Goal: Information Seeking & Learning: Find contact information

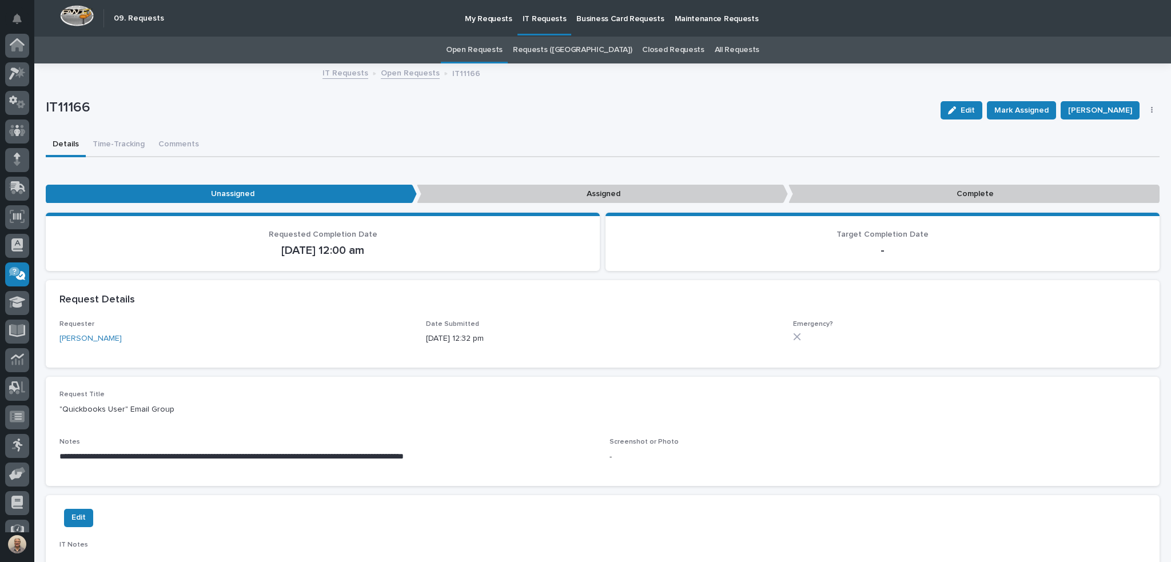
scroll to position [73, 0]
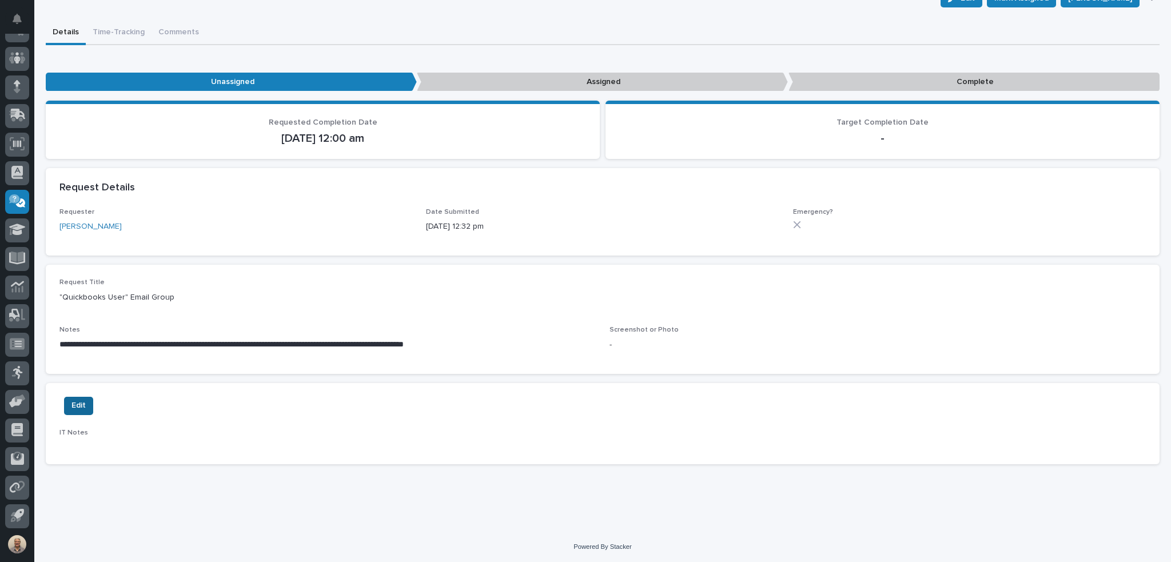
click at [84, 407] on span "Edit" at bounding box center [79, 406] width 14 height 14
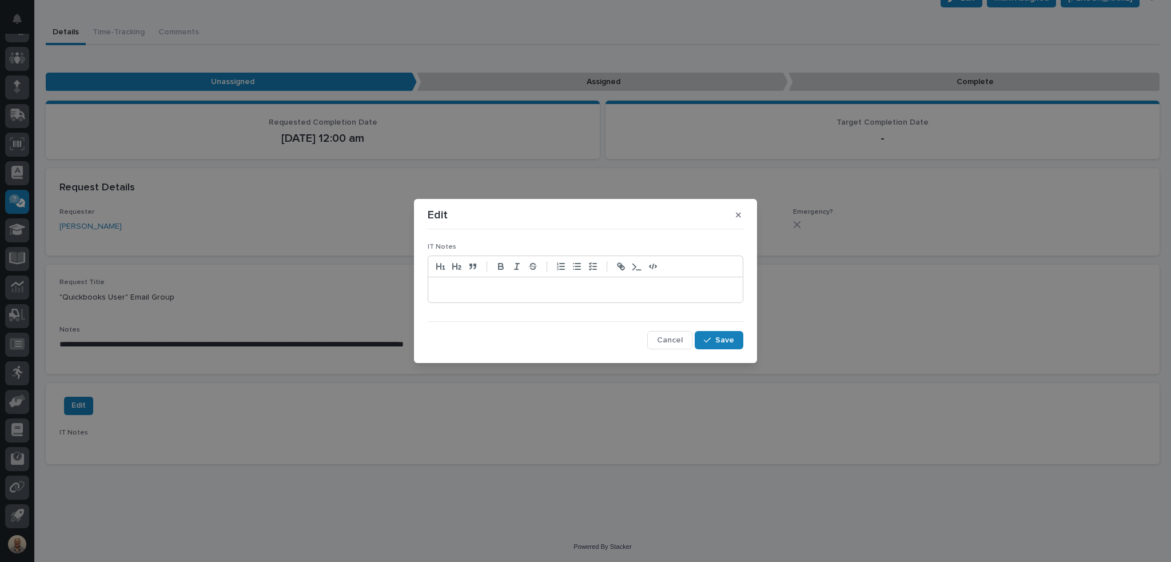
click at [496, 290] on p at bounding box center [585, 289] width 297 height 11
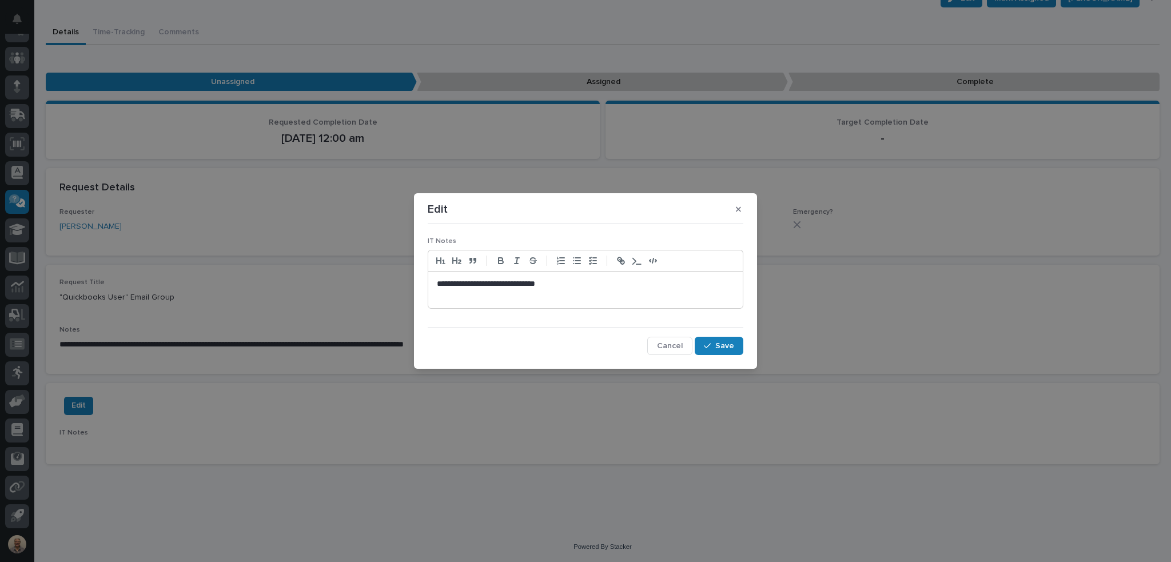
scroll to position [0, 0]
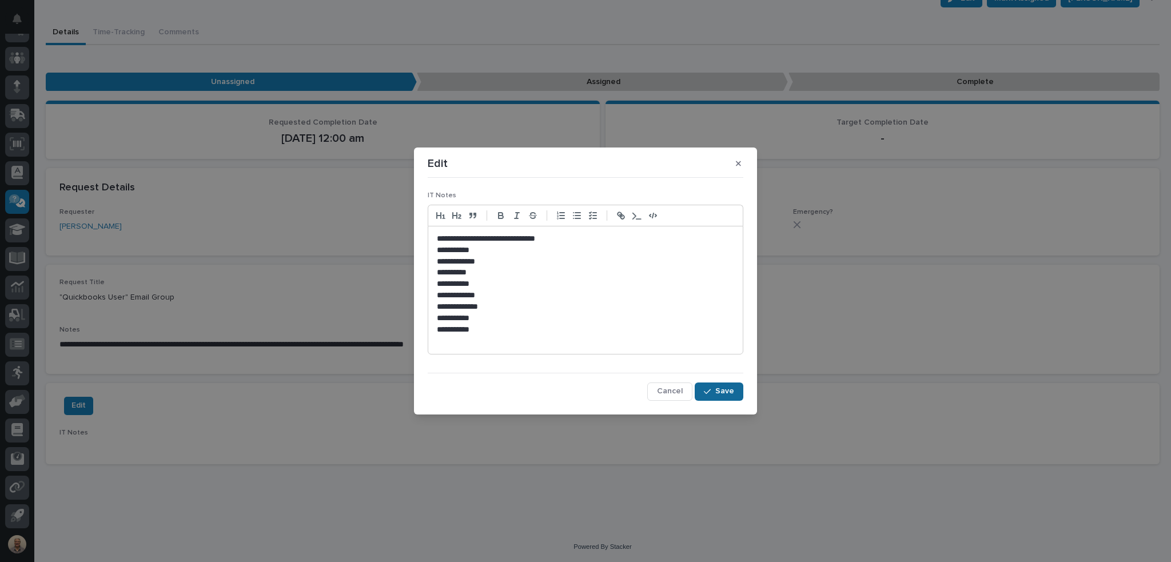
click at [728, 394] on span "Save" at bounding box center [725, 391] width 19 height 10
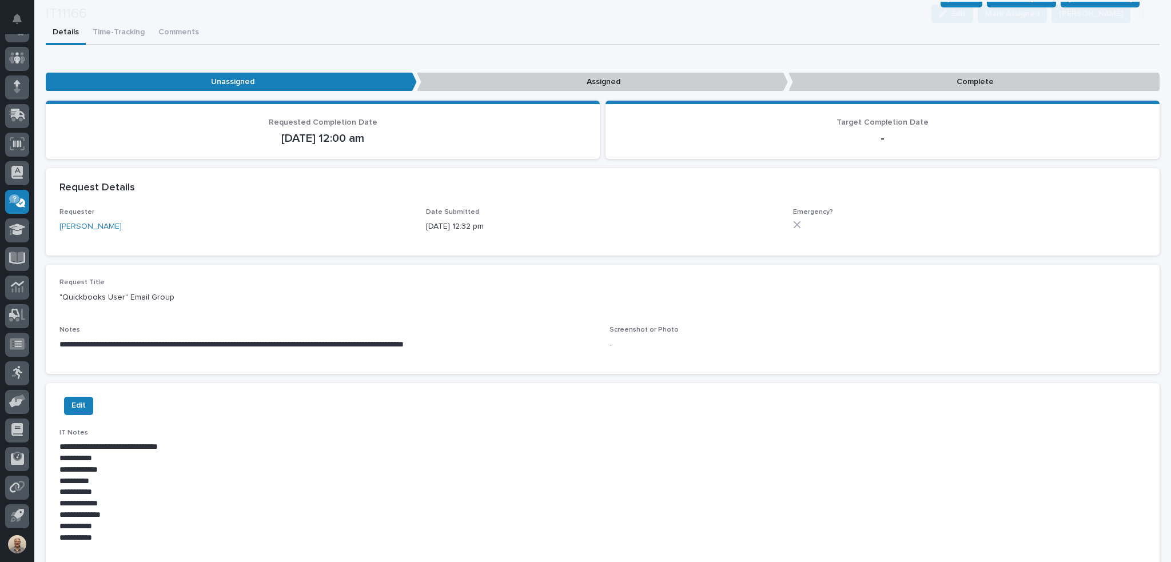
scroll to position [164, 0]
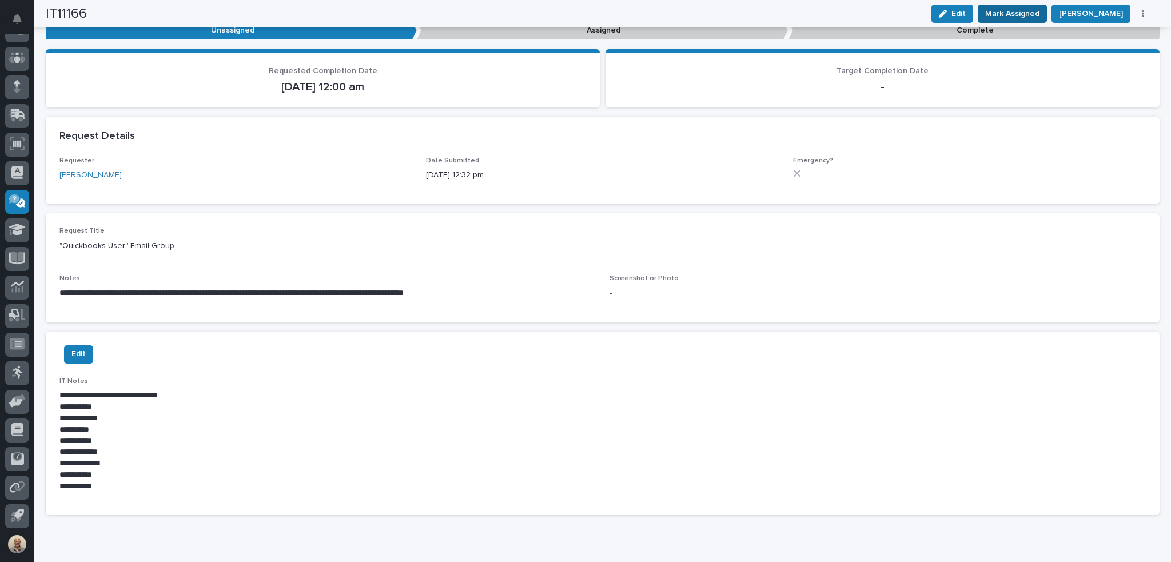
click at [1016, 13] on span "Mark Assigned" at bounding box center [1013, 14] width 54 height 14
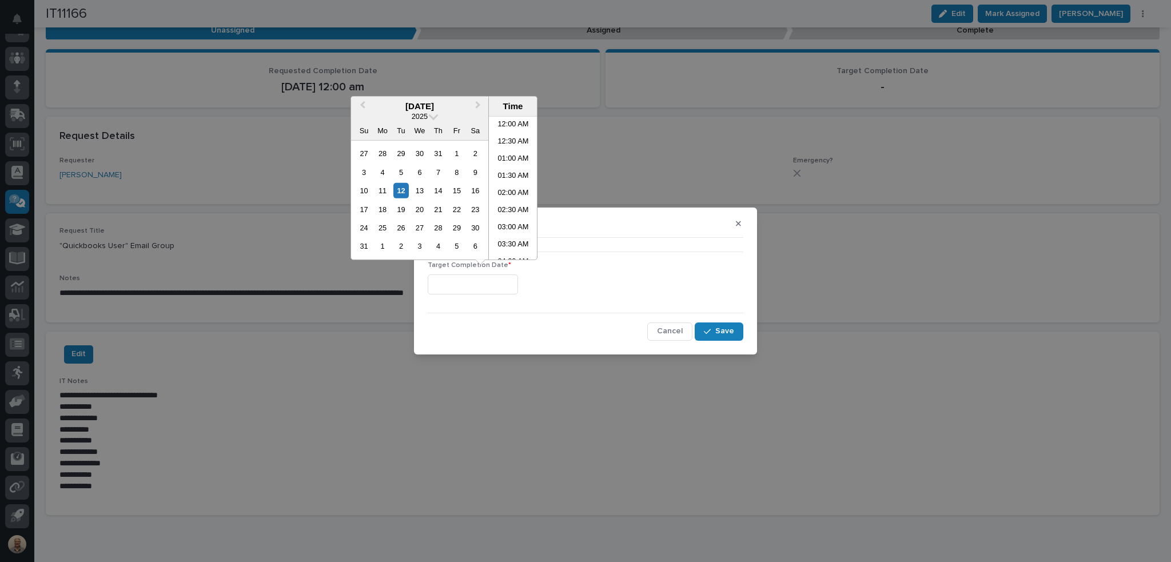
click at [496, 281] on input "text" at bounding box center [473, 285] width 90 height 20
click at [508, 200] on li "11:00 AM" at bounding box center [513, 205] width 49 height 17
type input "**********"
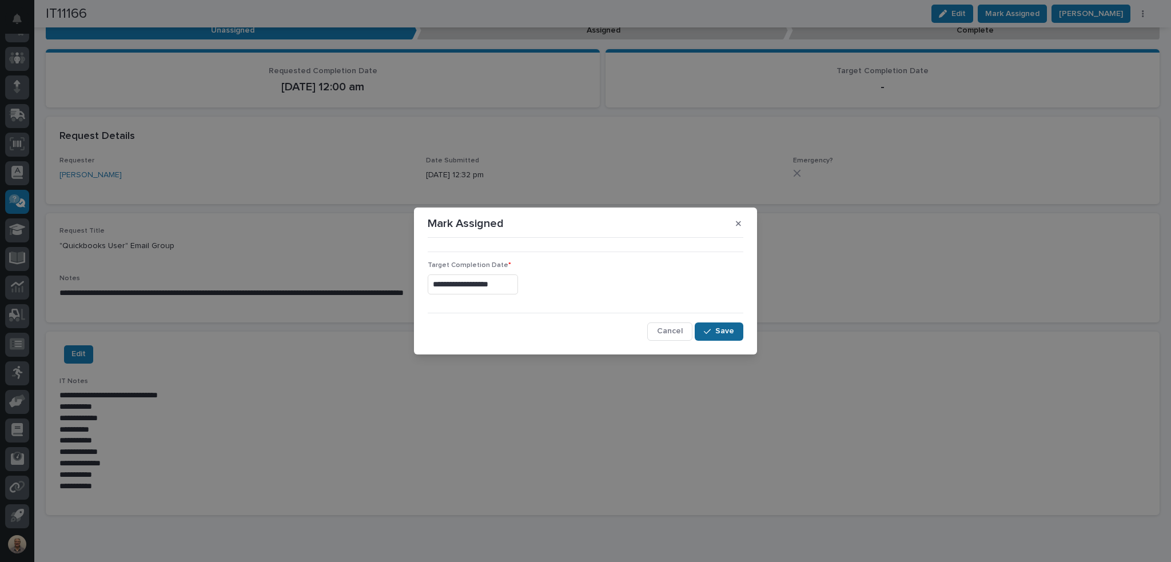
click at [725, 331] on span "Save" at bounding box center [725, 331] width 19 height 10
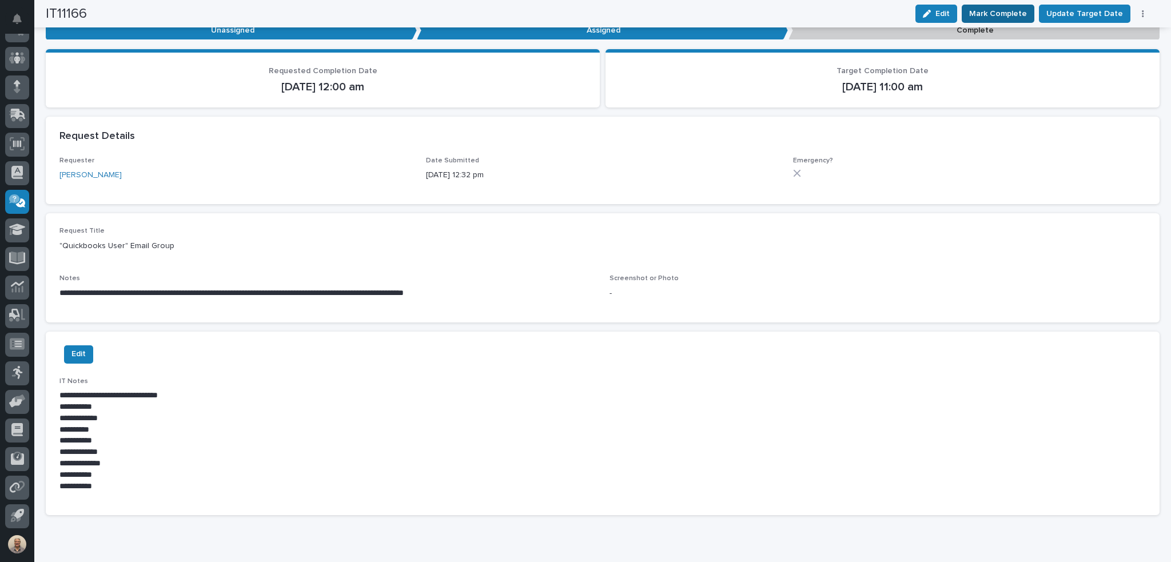
click at [1019, 12] on span "Mark Complete" at bounding box center [999, 14] width 58 height 14
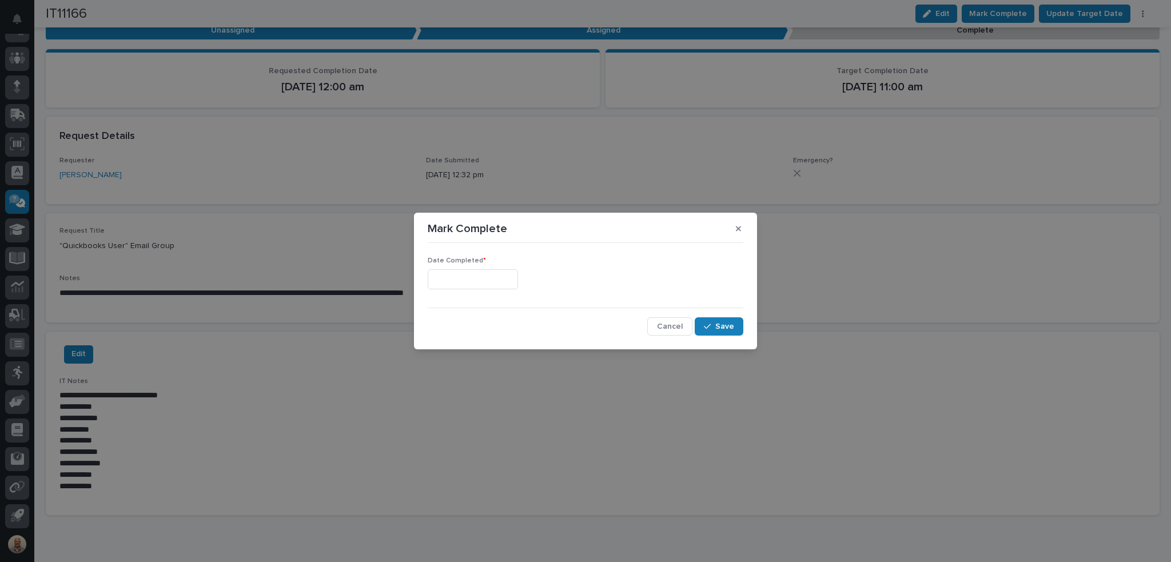
click at [499, 280] on input "text" at bounding box center [473, 279] width 90 height 20
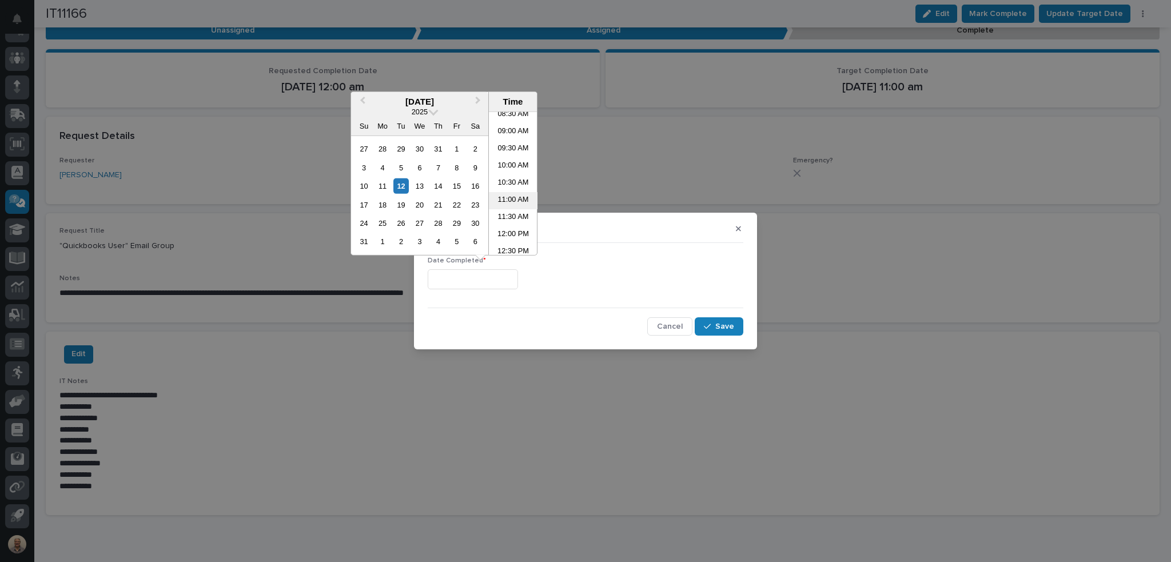
click at [501, 200] on li "11:00 AM" at bounding box center [513, 200] width 49 height 17
type input "**********"
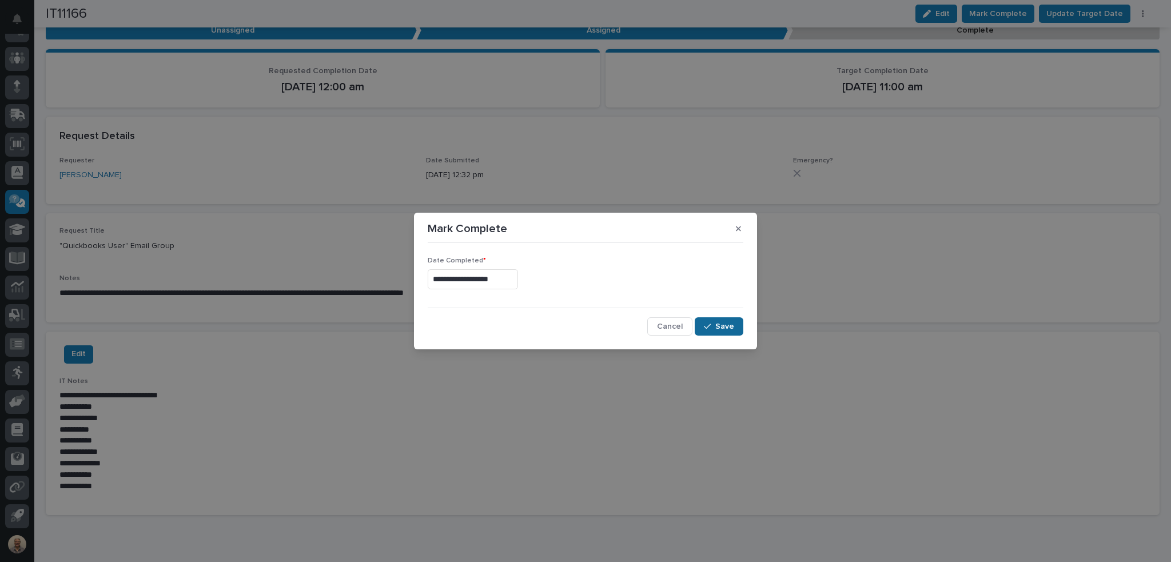
click at [728, 324] on span "Save" at bounding box center [725, 326] width 19 height 10
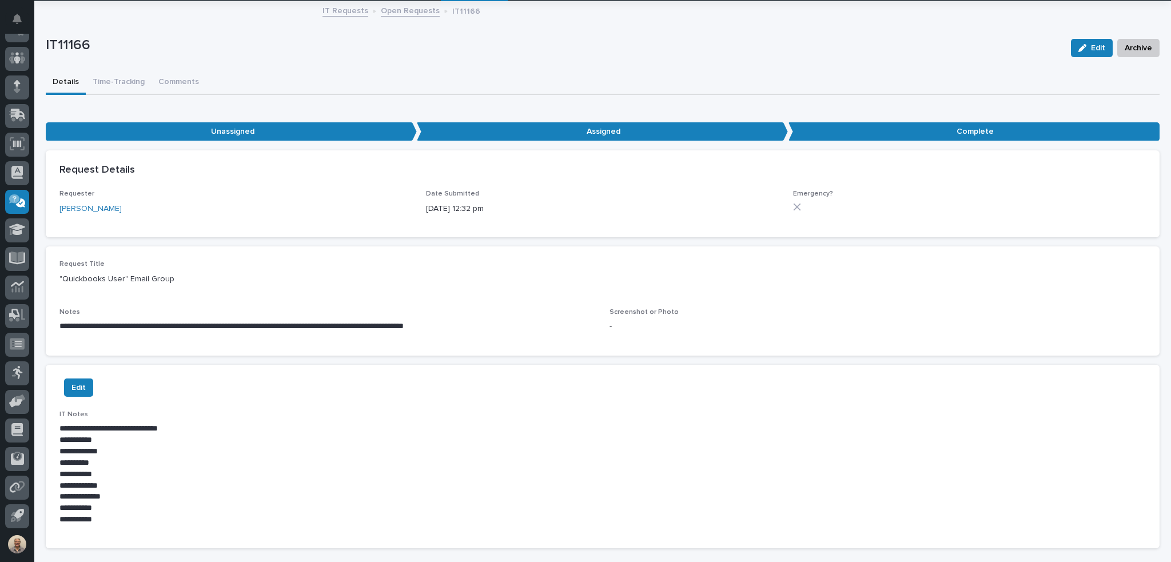
scroll to position [0, 0]
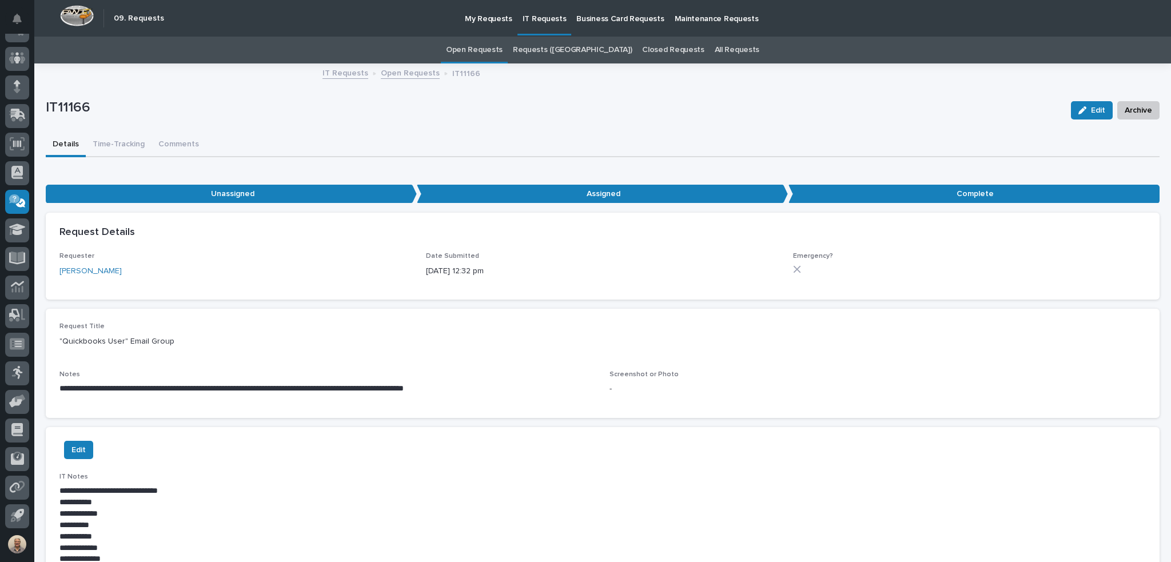
click at [536, 19] on p "IT Requests" at bounding box center [545, 12] width 44 height 24
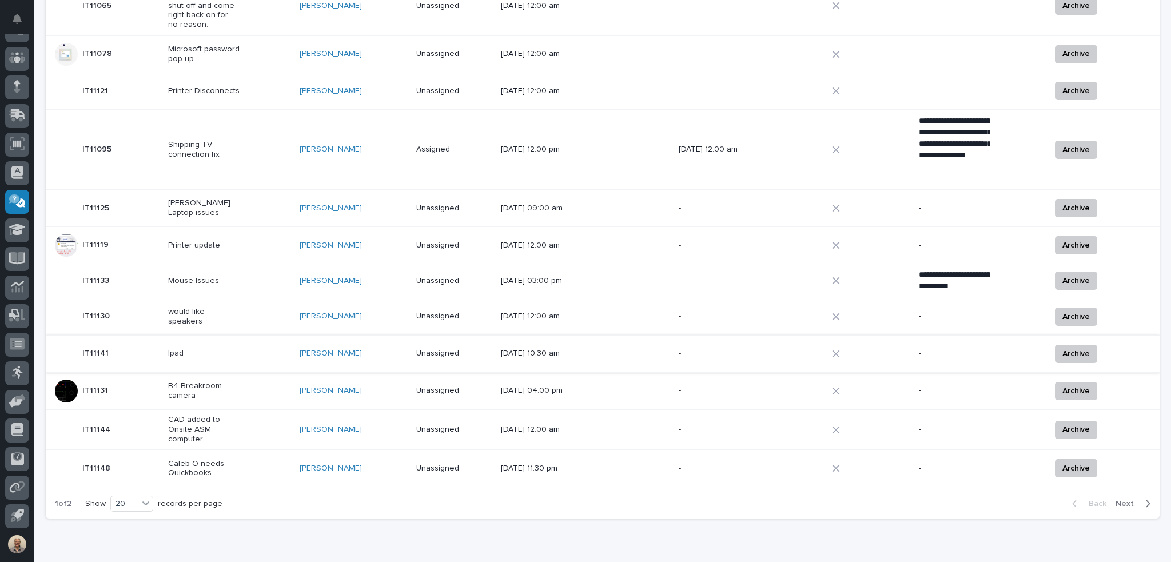
scroll to position [567, 0]
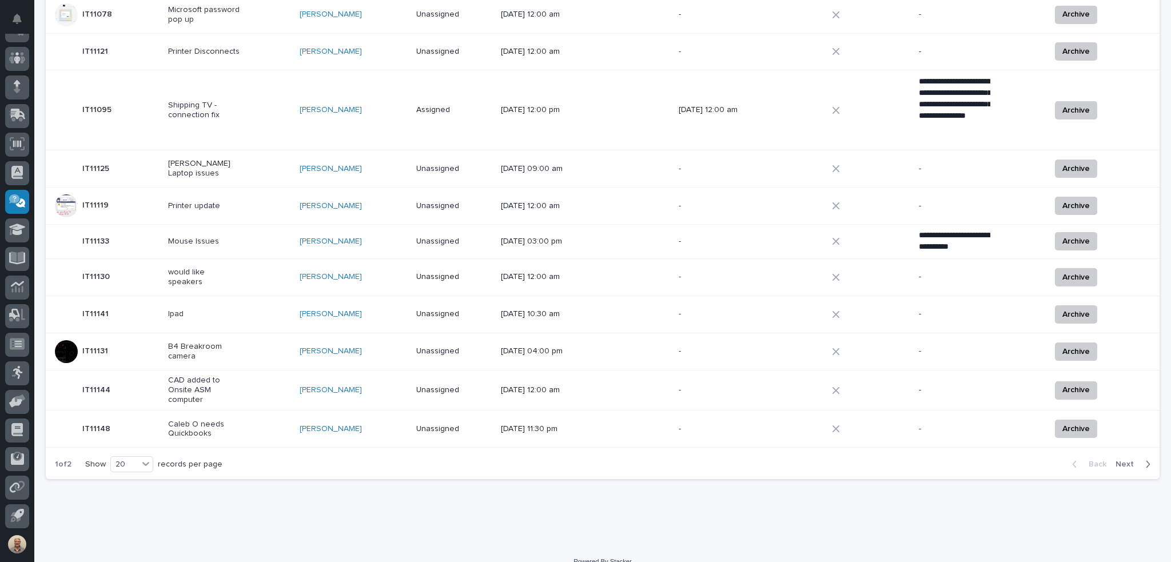
click at [1119, 459] on span "Next" at bounding box center [1128, 464] width 25 height 10
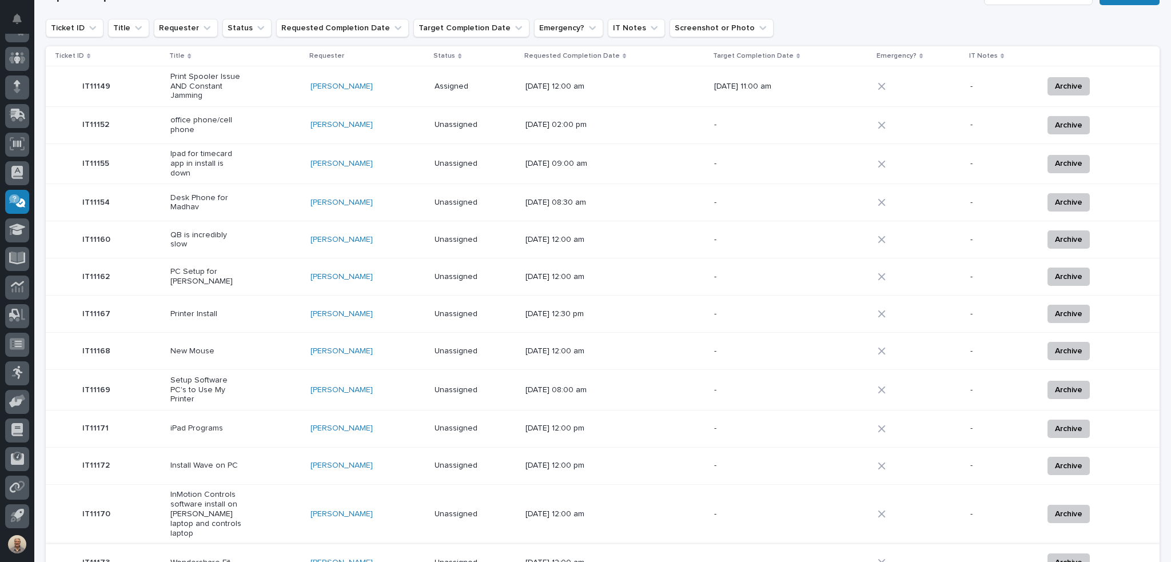
scroll to position [80, 0]
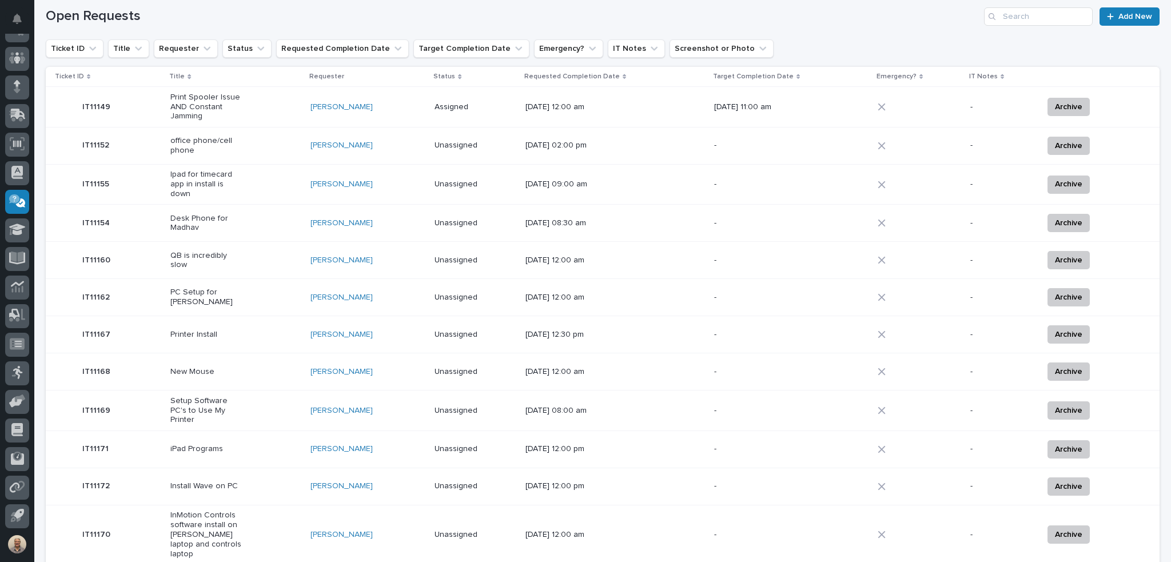
click at [276, 219] on div "Desk Phone for Madhav" at bounding box center [235, 223] width 131 height 29
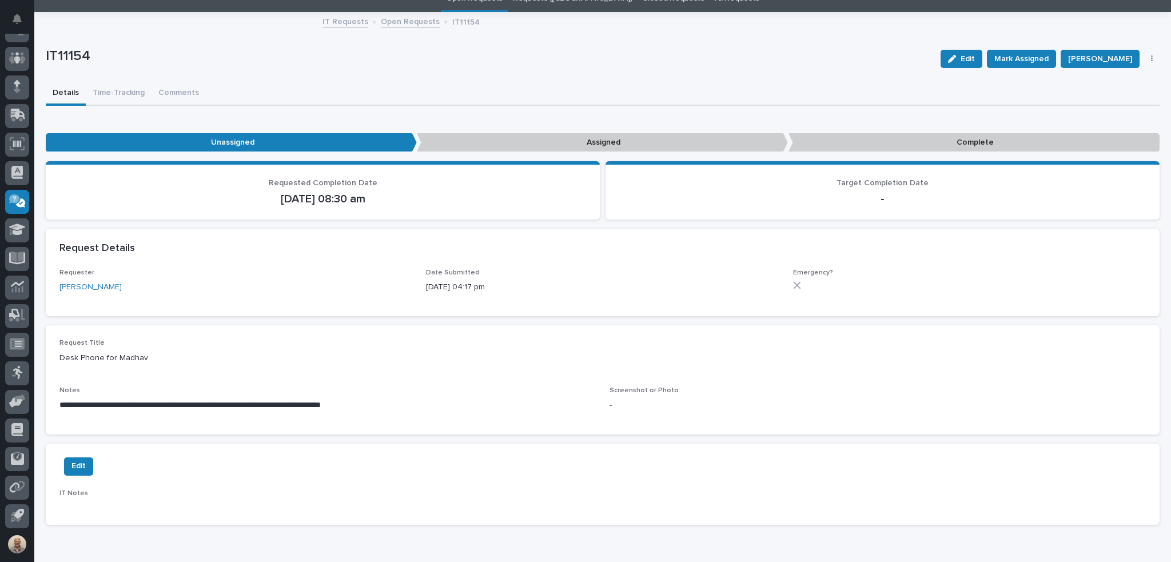
scroll to position [112, 0]
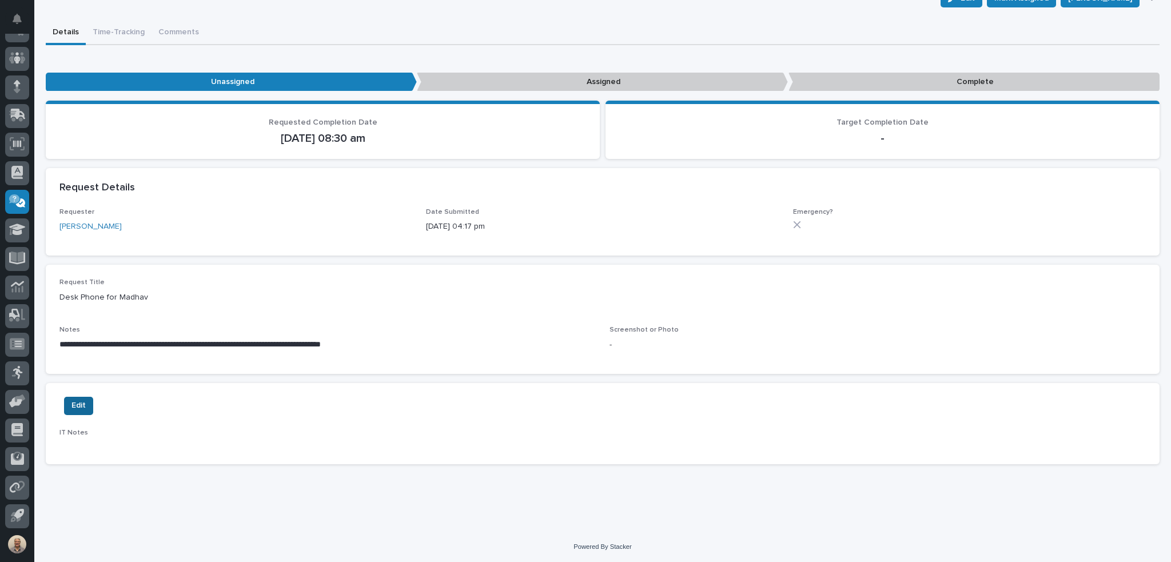
click at [80, 403] on span "Edit" at bounding box center [79, 406] width 14 height 14
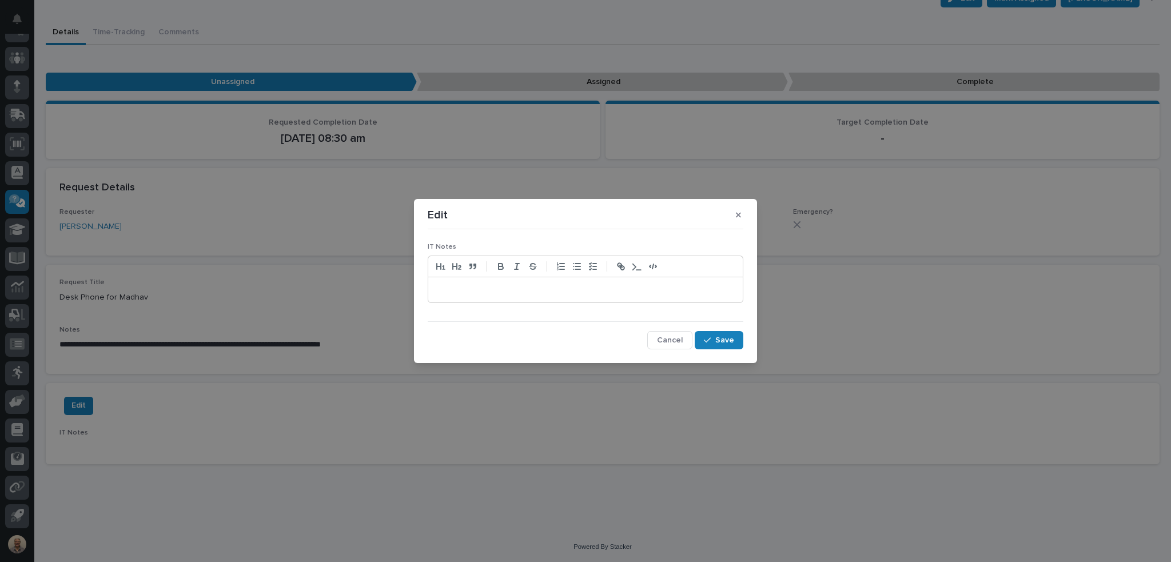
click at [464, 290] on p at bounding box center [585, 289] width 297 height 11
click at [723, 339] on span "Save" at bounding box center [725, 340] width 19 height 10
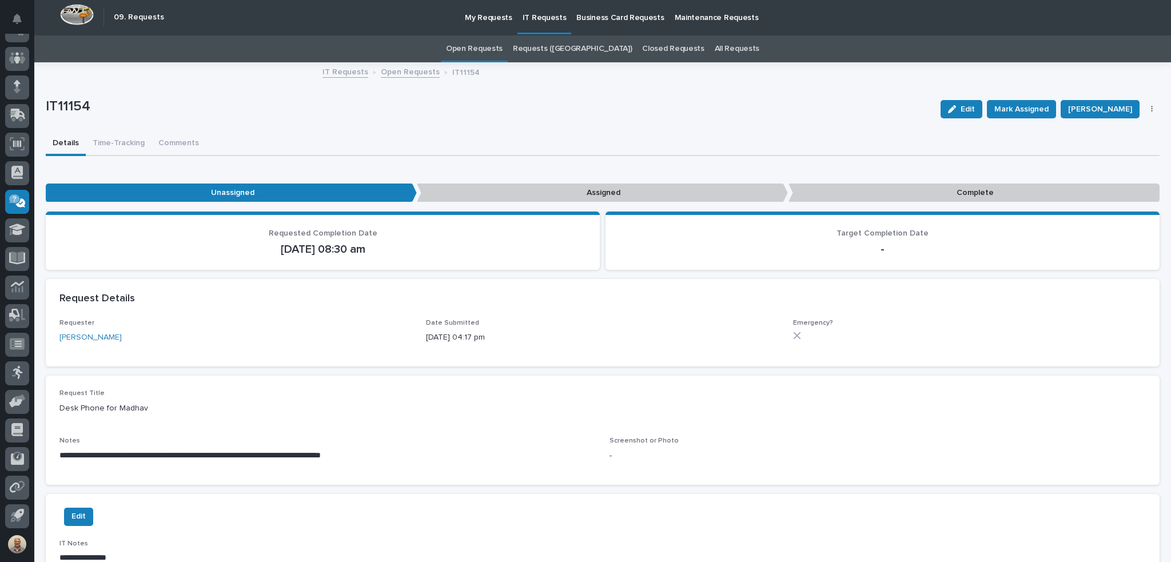
scroll to position [0, 0]
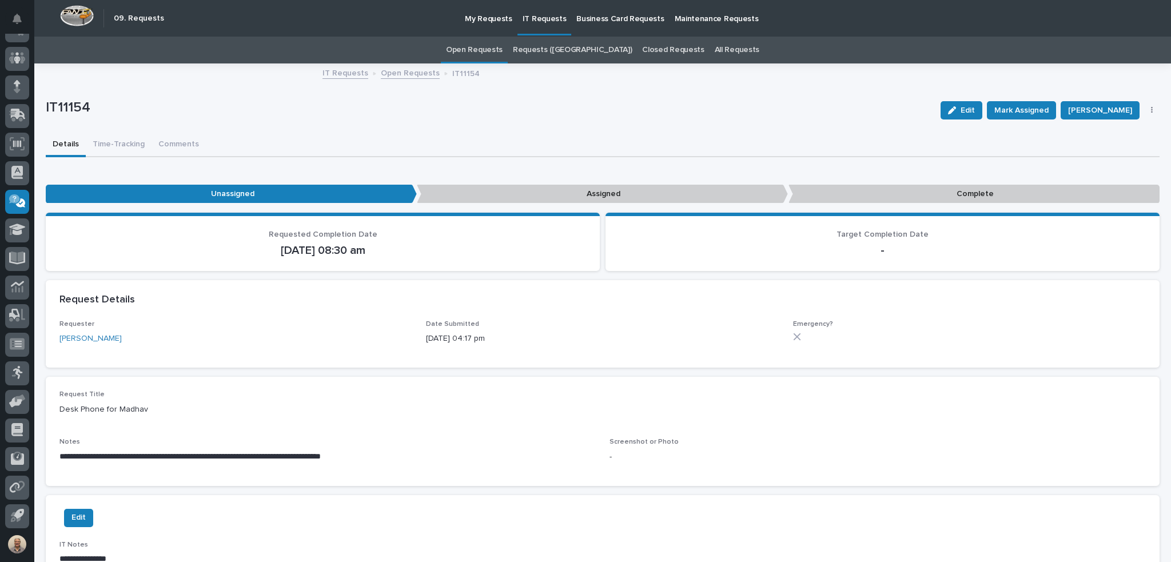
click at [539, 15] on p "IT Requests" at bounding box center [545, 12] width 44 height 24
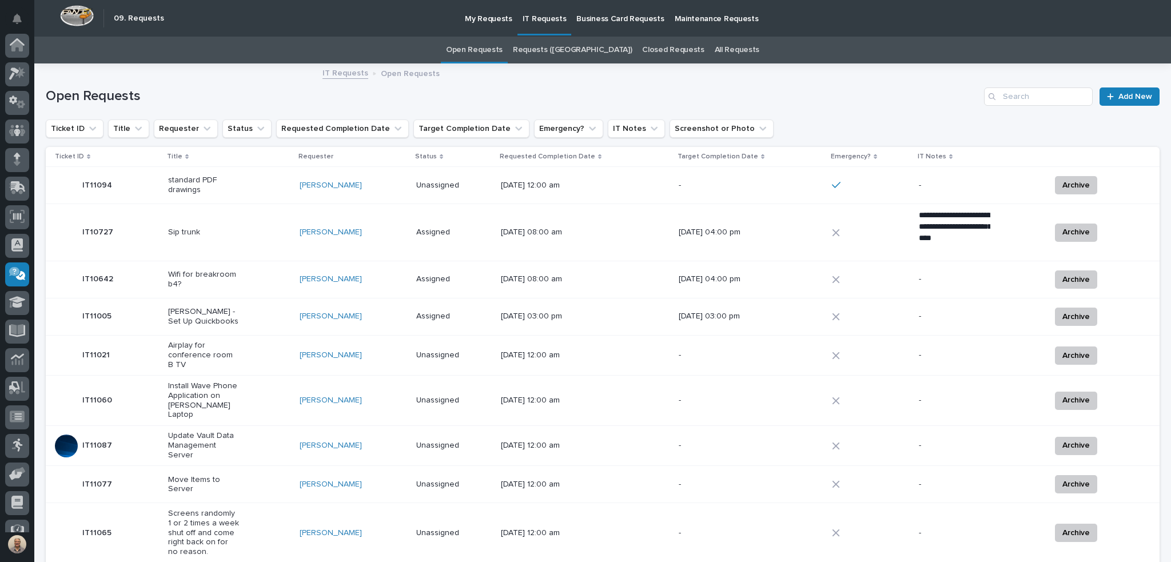
scroll to position [73, 0]
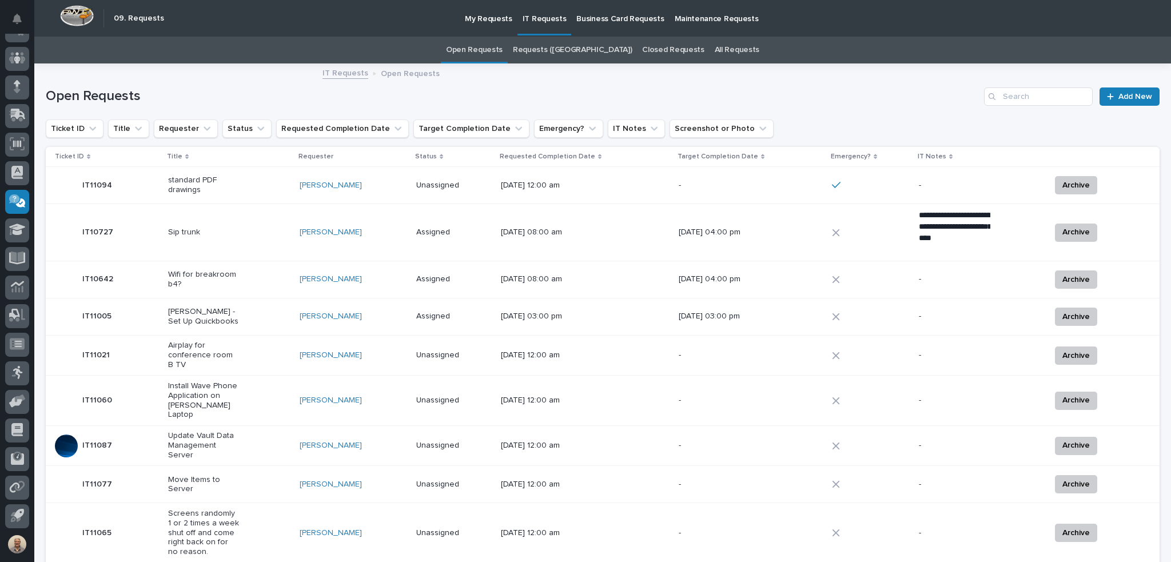
click at [194, 281] on p "Wifi for breakroom b4?" at bounding box center [204, 279] width 72 height 19
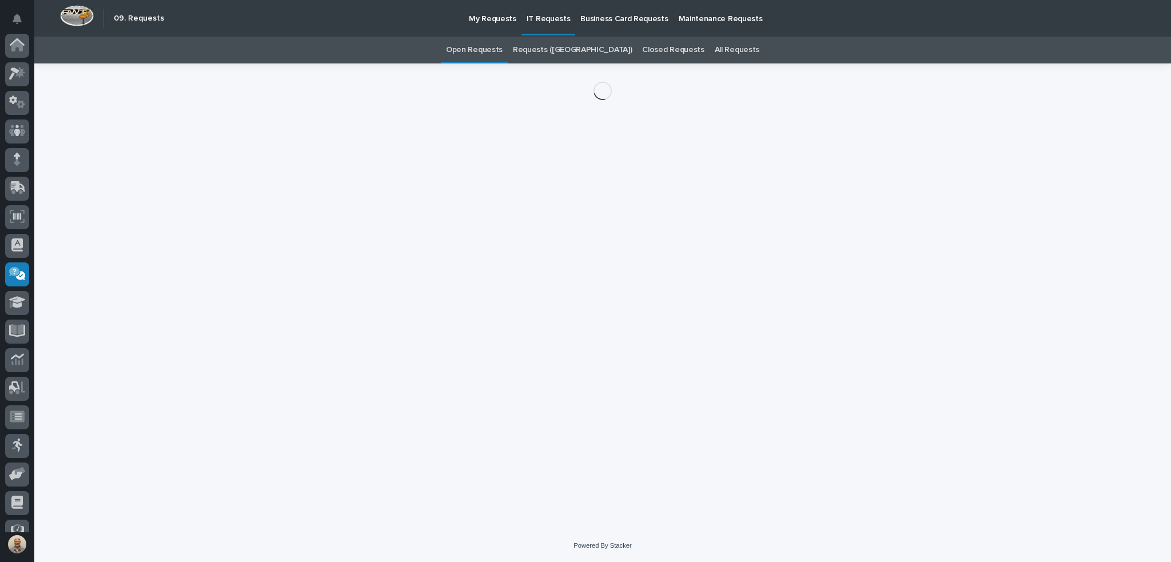
scroll to position [73, 0]
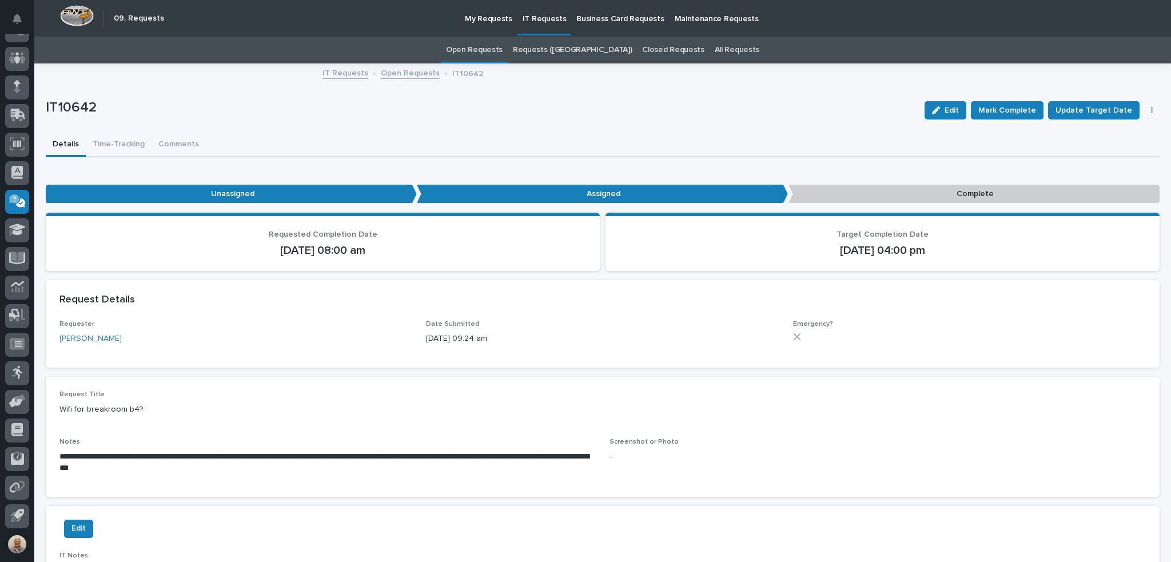
click at [542, 16] on p "IT Requests" at bounding box center [545, 12] width 44 height 24
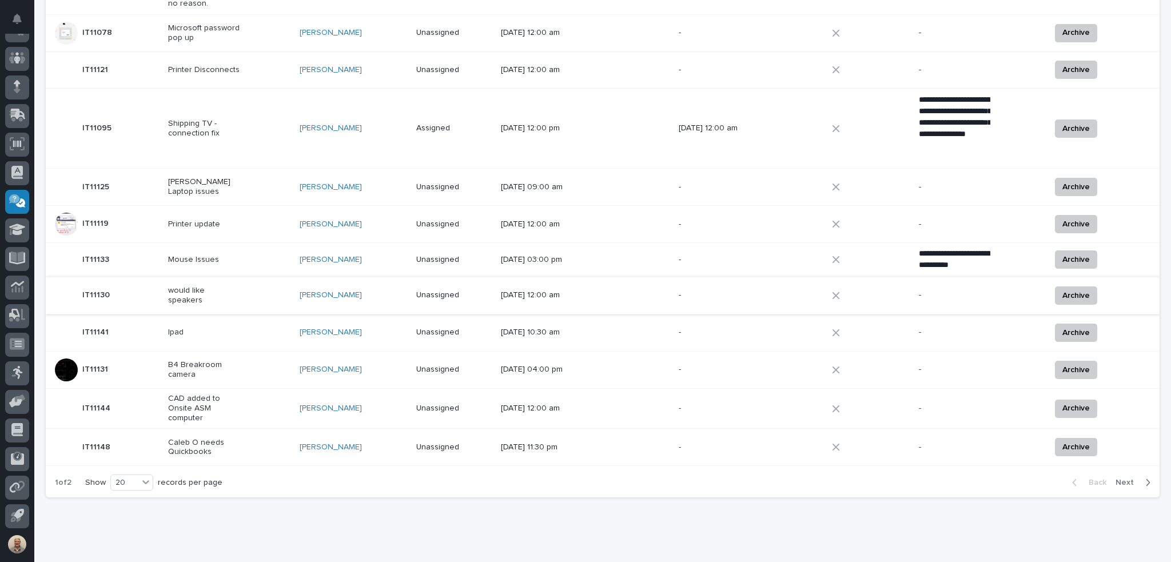
scroll to position [567, 0]
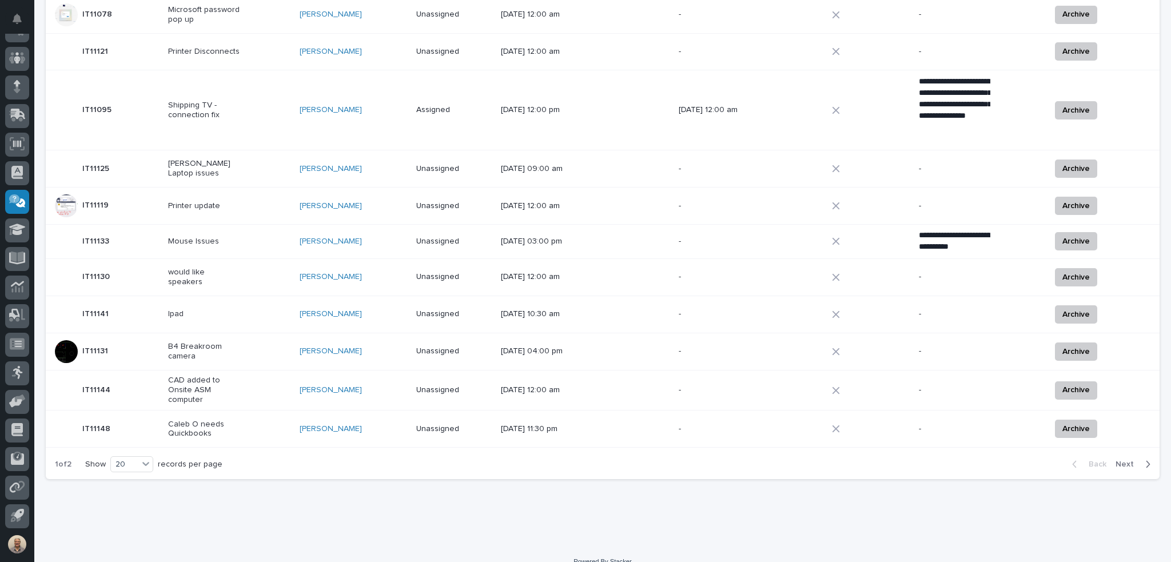
click at [1126, 459] on span "Next" at bounding box center [1128, 464] width 25 height 10
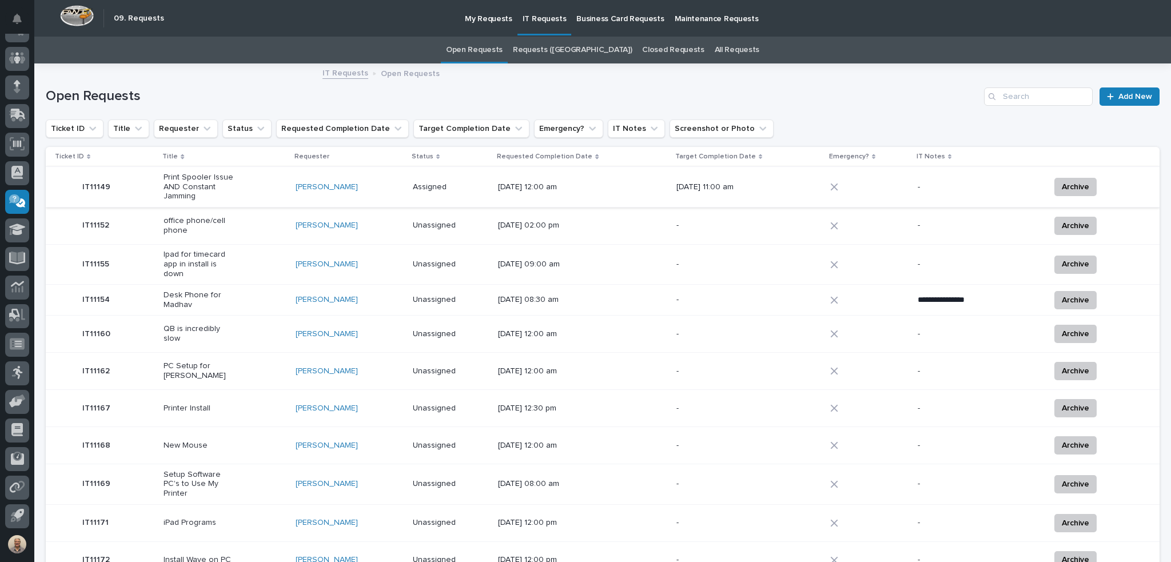
scroll to position [57, 0]
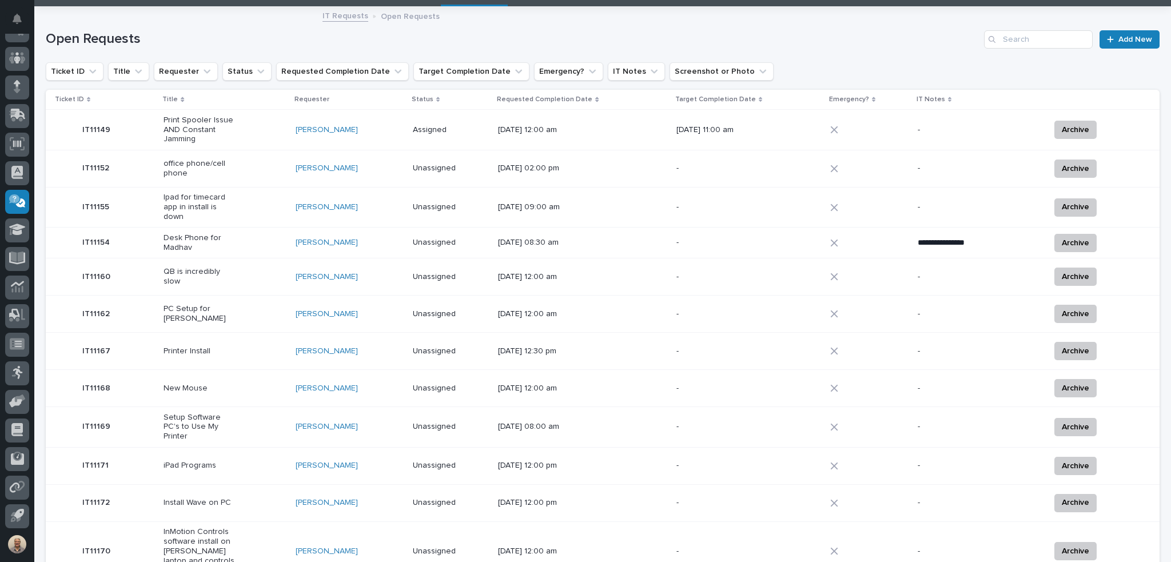
click at [207, 274] on p "QB is incredibly slow" at bounding box center [200, 276] width 72 height 19
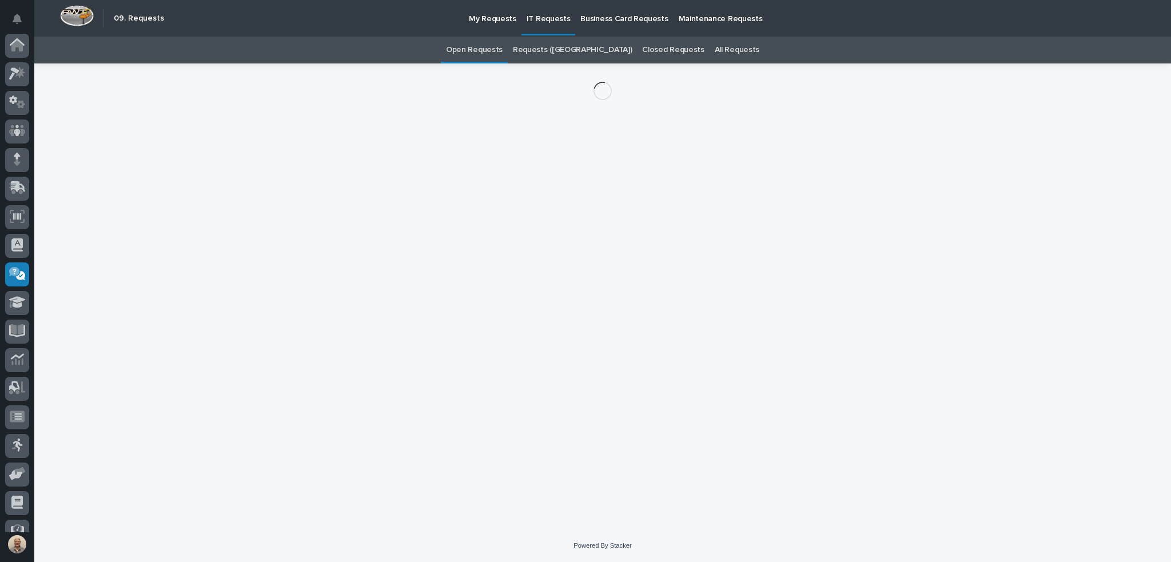
scroll to position [73, 0]
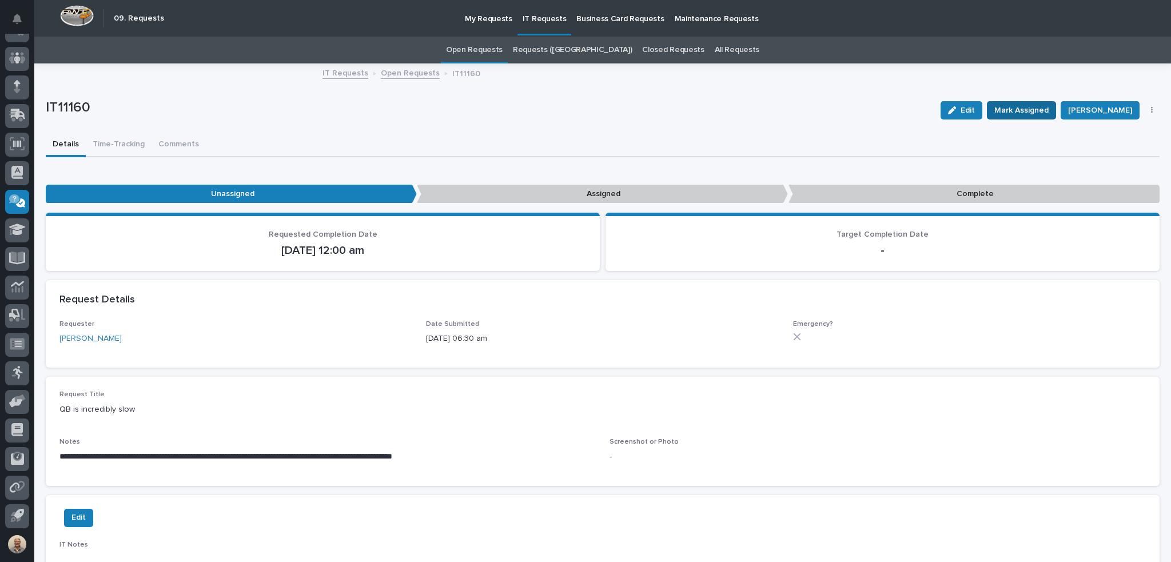
click at [1039, 112] on span "Mark Assigned" at bounding box center [1022, 111] width 54 height 14
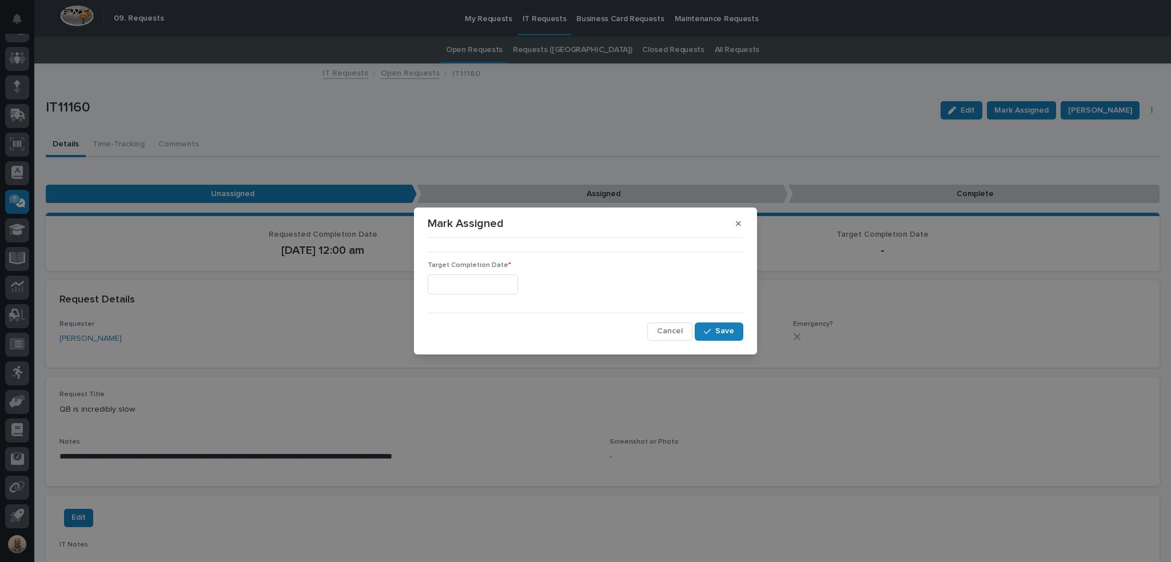
click at [494, 286] on input "text" at bounding box center [473, 285] width 90 height 20
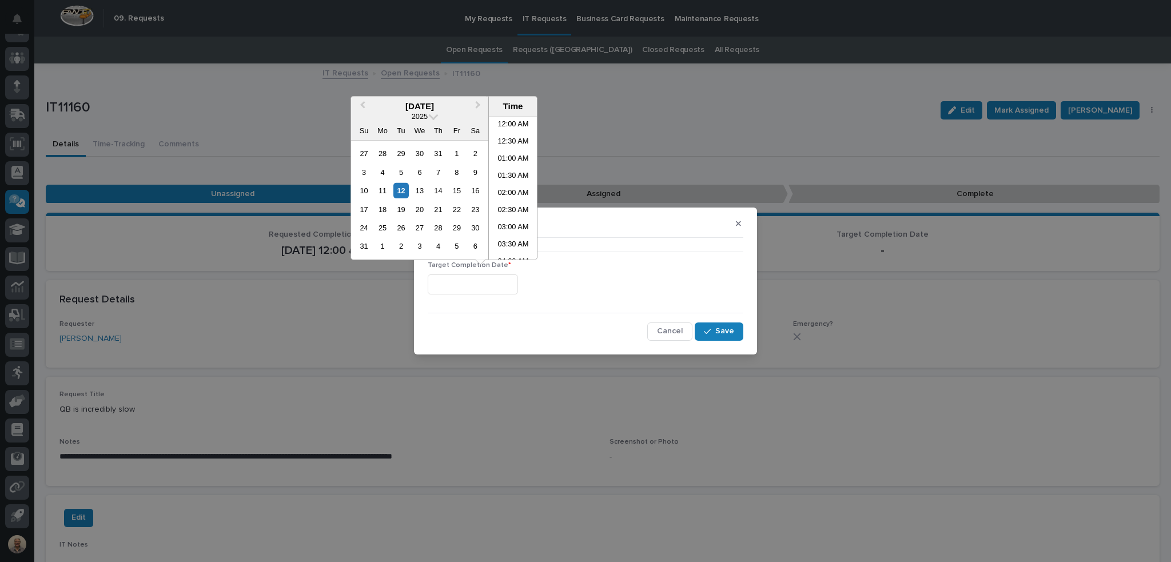
scroll to position [297, 0]
click at [515, 208] on li "11:00 AM" at bounding box center [513, 205] width 49 height 17
type input "**********"
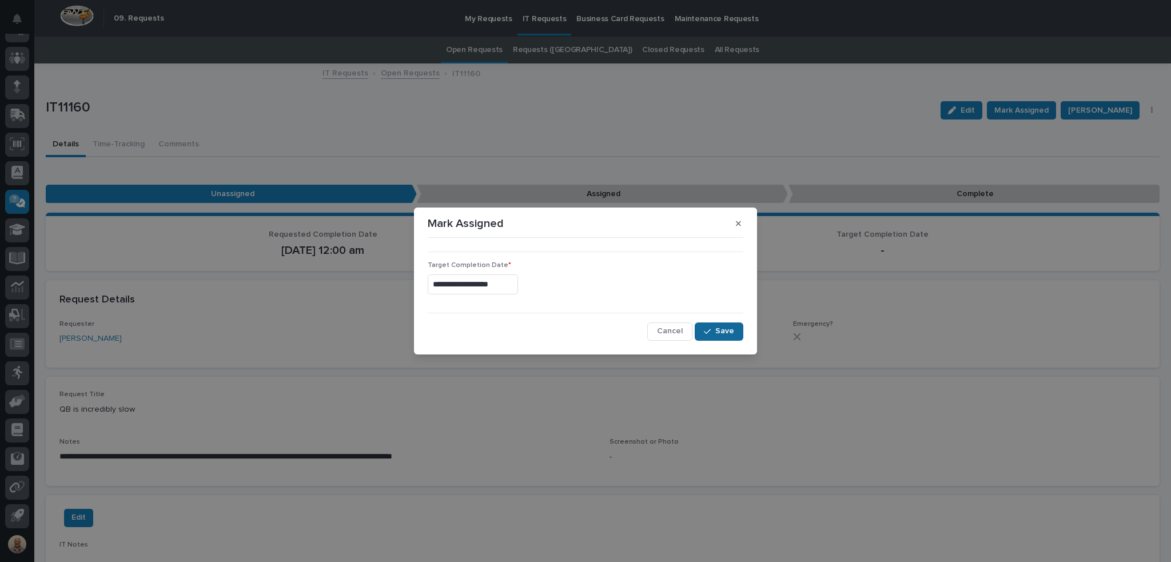
click at [742, 328] on button "Save" at bounding box center [719, 332] width 49 height 18
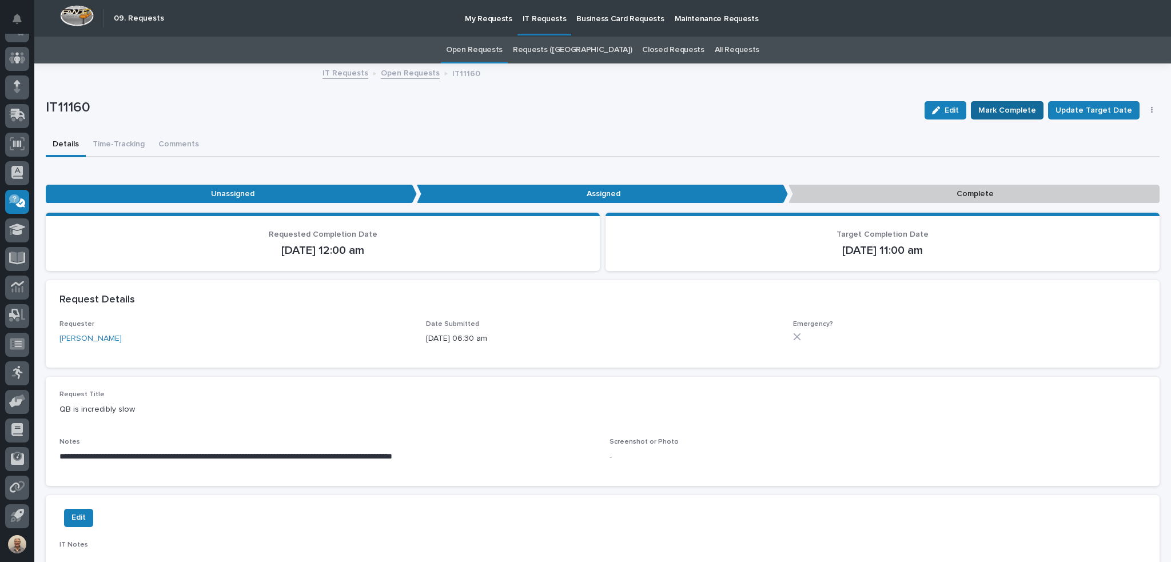
click at [1008, 105] on span "Mark Complete" at bounding box center [1008, 111] width 58 height 14
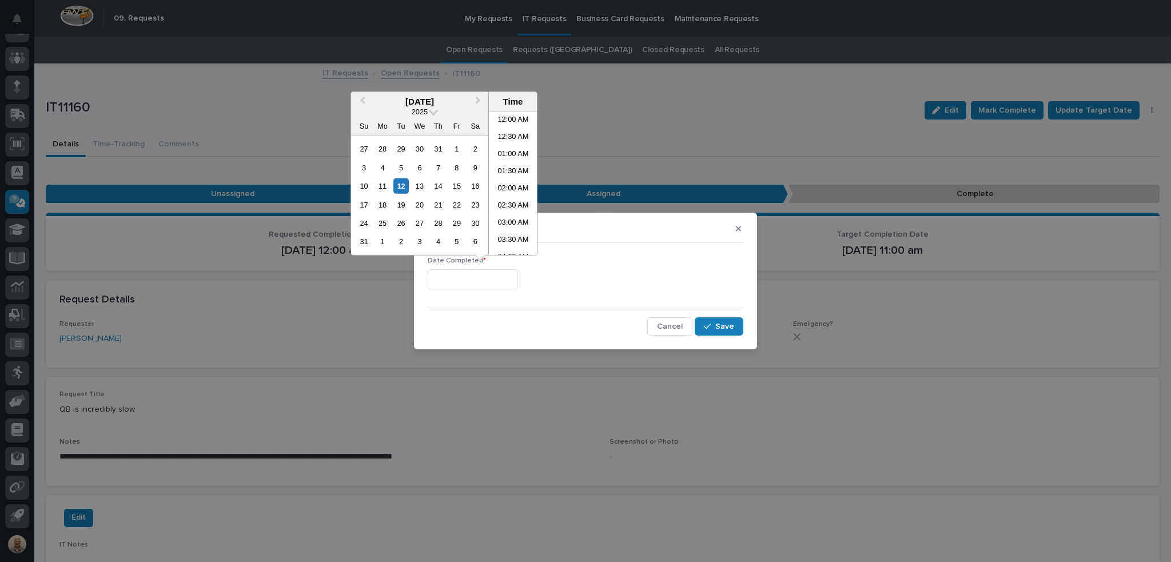
click at [518, 274] on input "text" at bounding box center [473, 279] width 90 height 20
click at [522, 201] on li "11:00 AM" at bounding box center [513, 200] width 49 height 17
type input "**********"
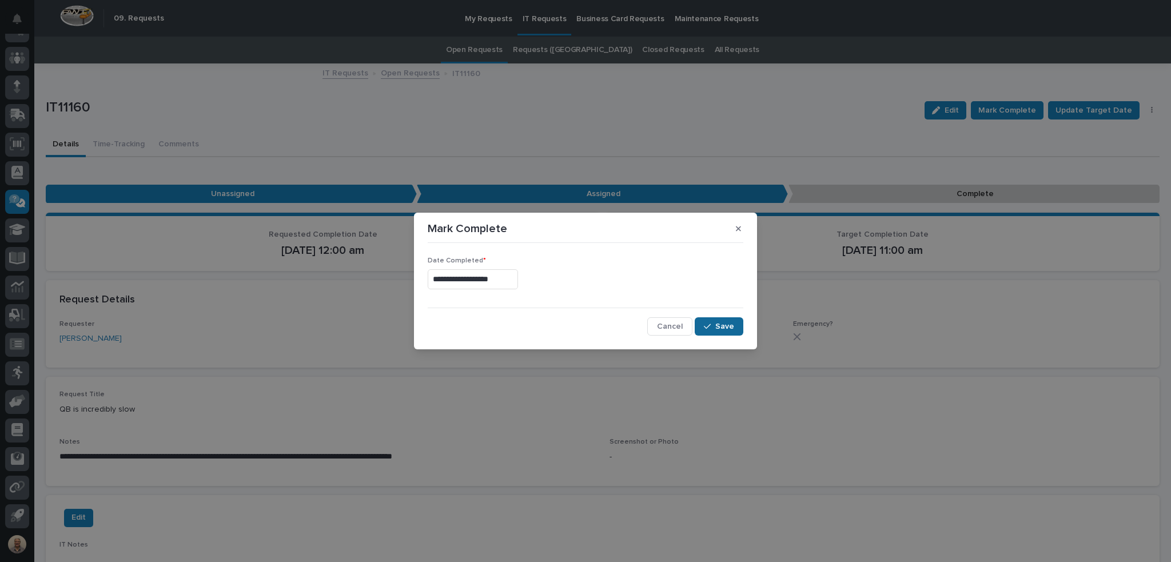
click at [732, 323] on span "Save" at bounding box center [725, 326] width 19 height 10
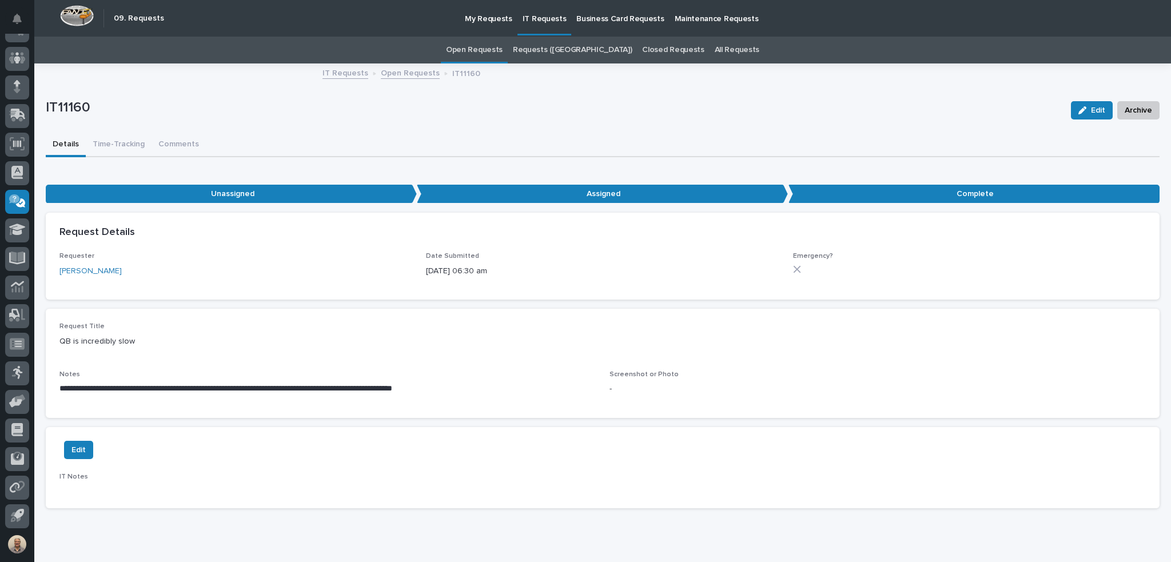
click at [503, 48] on link "Open Requests" at bounding box center [474, 50] width 57 height 27
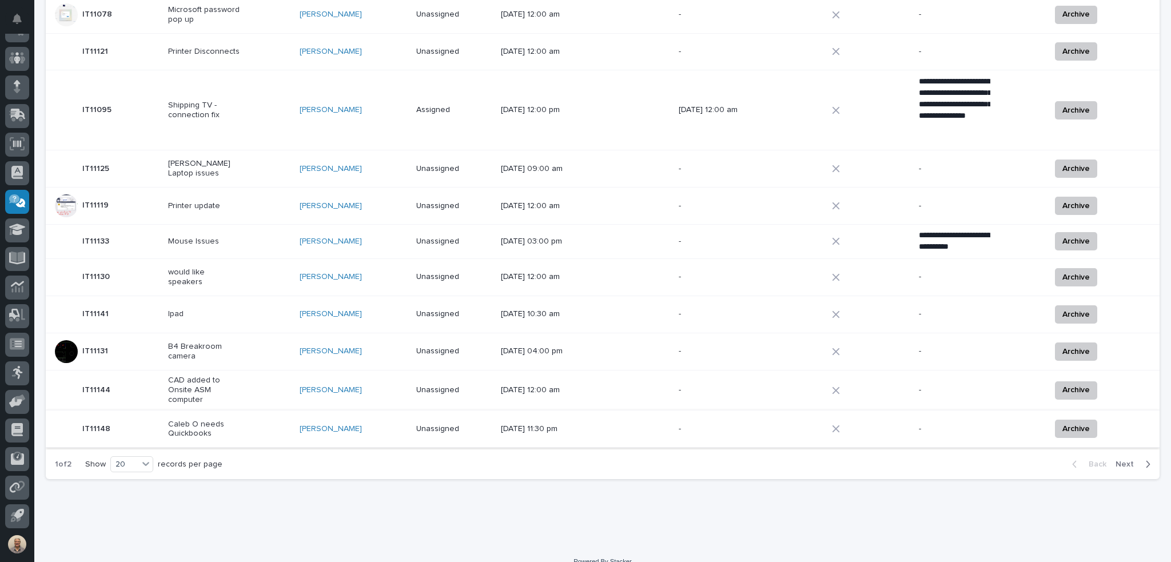
scroll to position [527, 0]
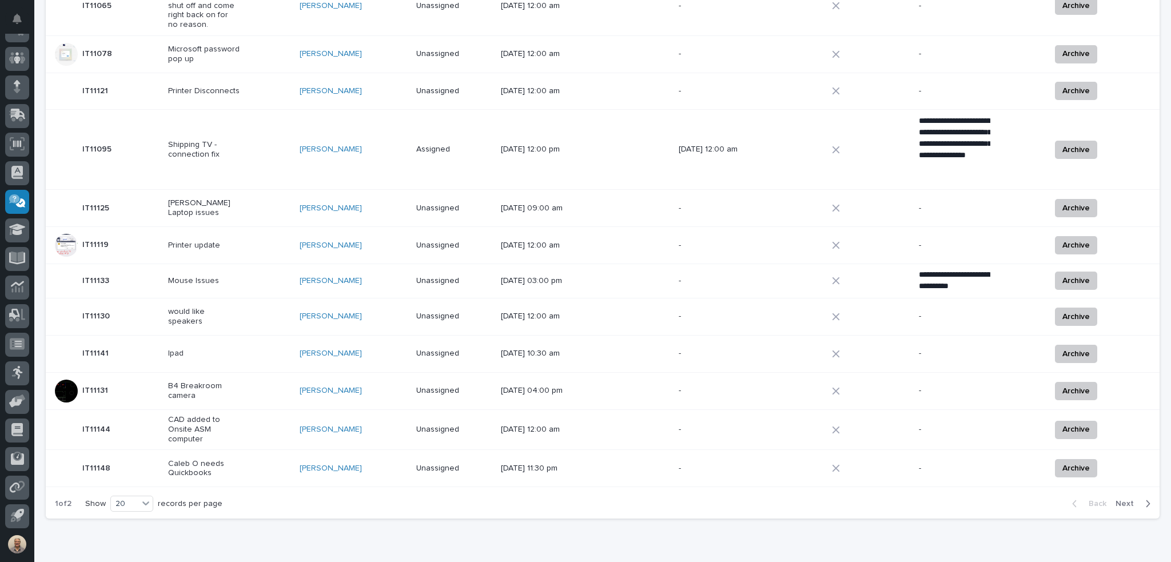
click at [1122, 459] on div "Archive" at bounding box center [1096, 468] width 91 height 18
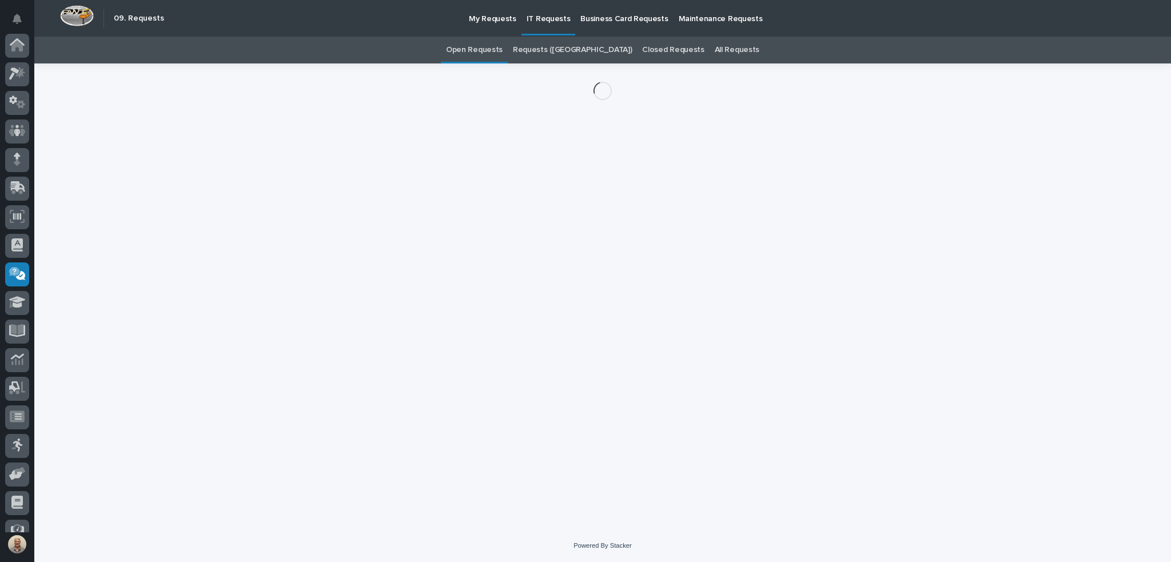
scroll to position [73, 0]
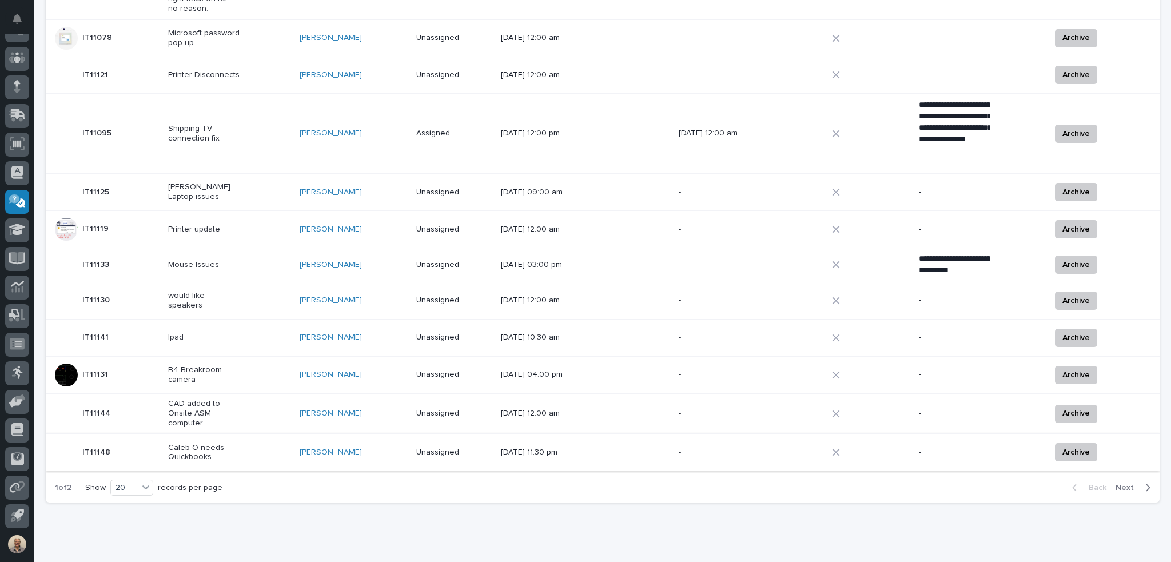
scroll to position [567, 0]
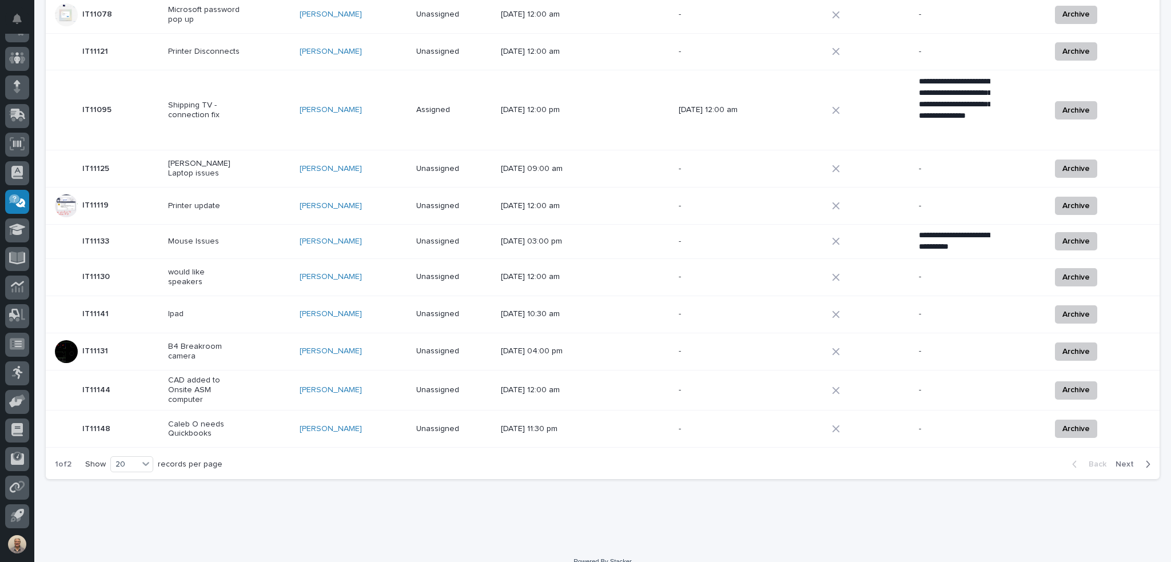
click at [1119, 459] on span "Next" at bounding box center [1128, 464] width 25 height 10
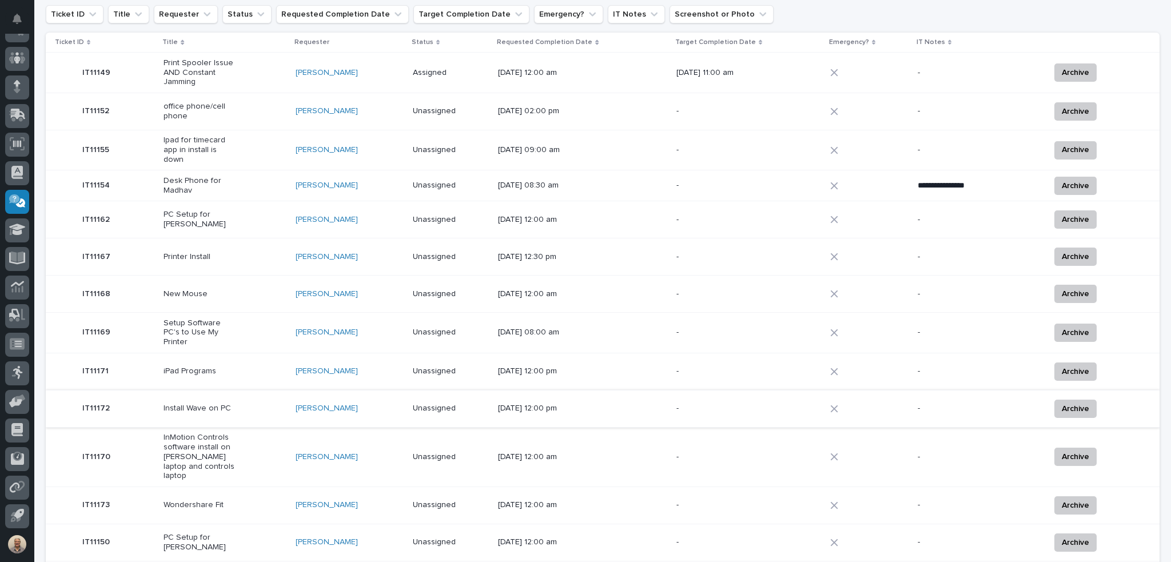
scroll to position [94, 0]
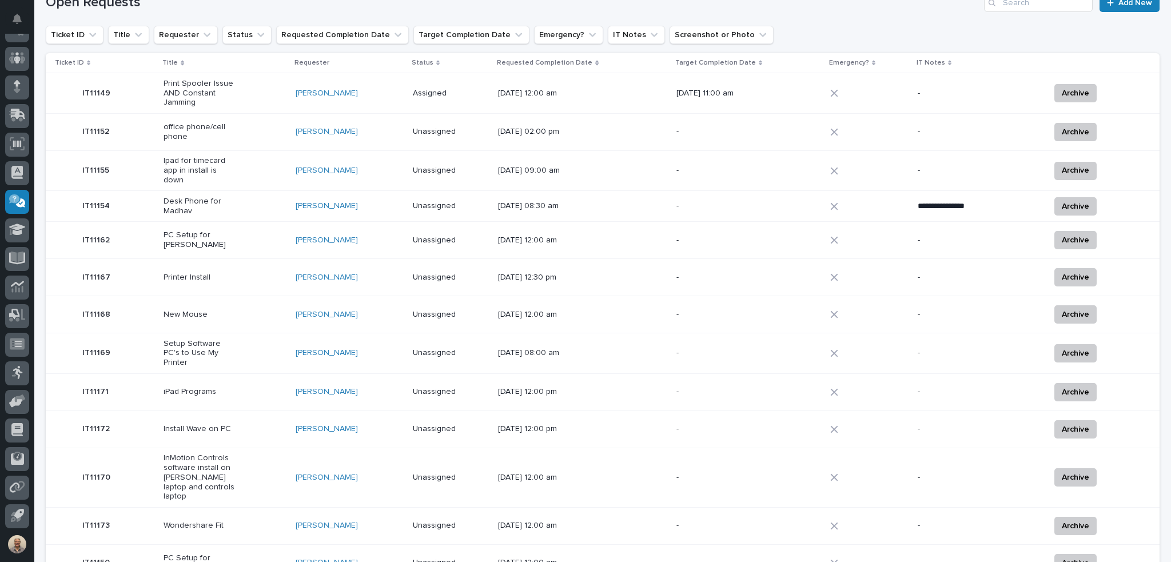
click at [215, 424] on p "Install Wave on PC" at bounding box center [200, 429] width 72 height 10
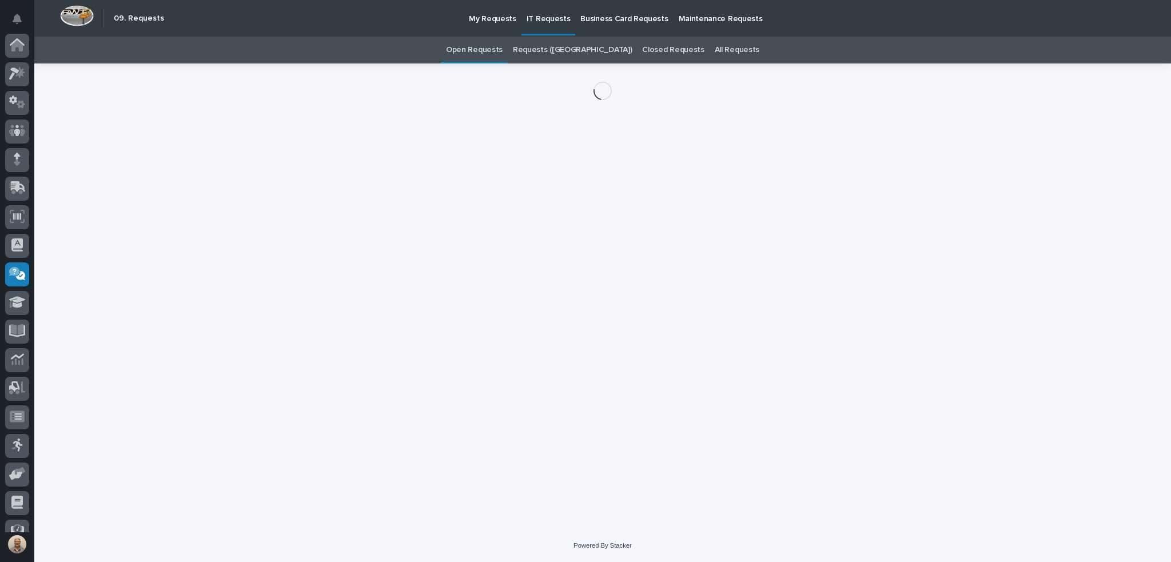
scroll to position [73, 0]
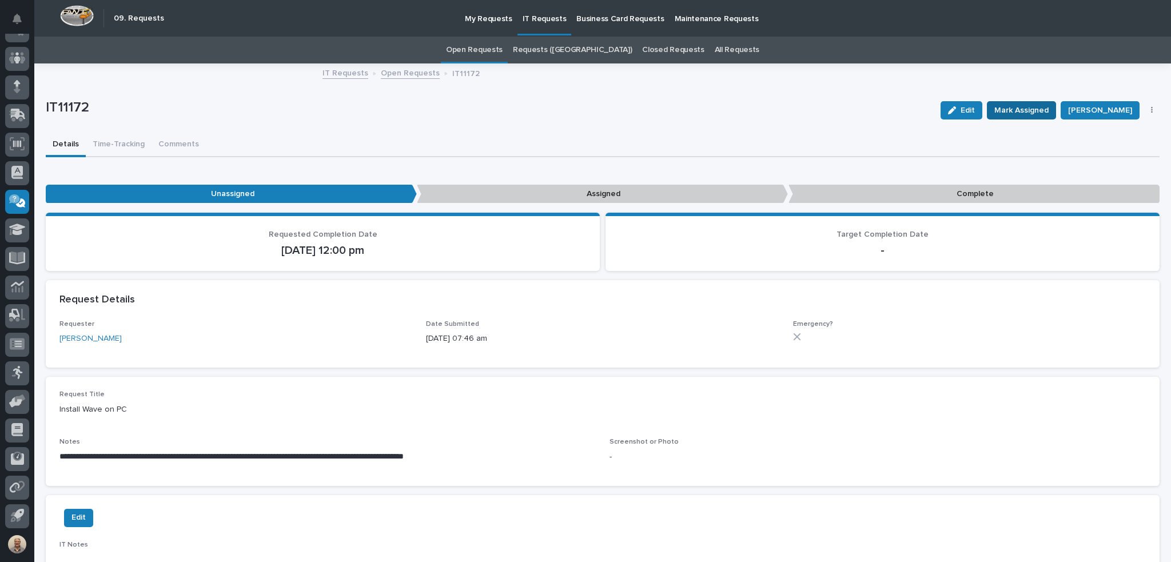
click at [1023, 112] on span "Mark Assigned" at bounding box center [1022, 111] width 54 height 14
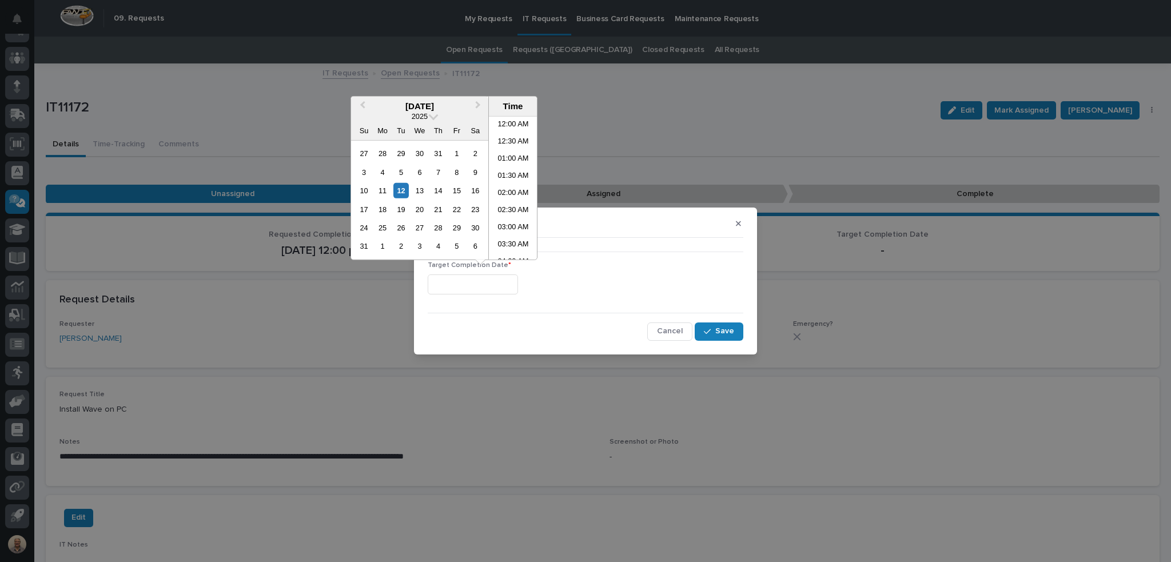
click at [499, 284] on input "text" at bounding box center [473, 285] width 90 height 20
click at [508, 203] on li "11:00 AM" at bounding box center [513, 205] width 49 height 17
type input "**********"
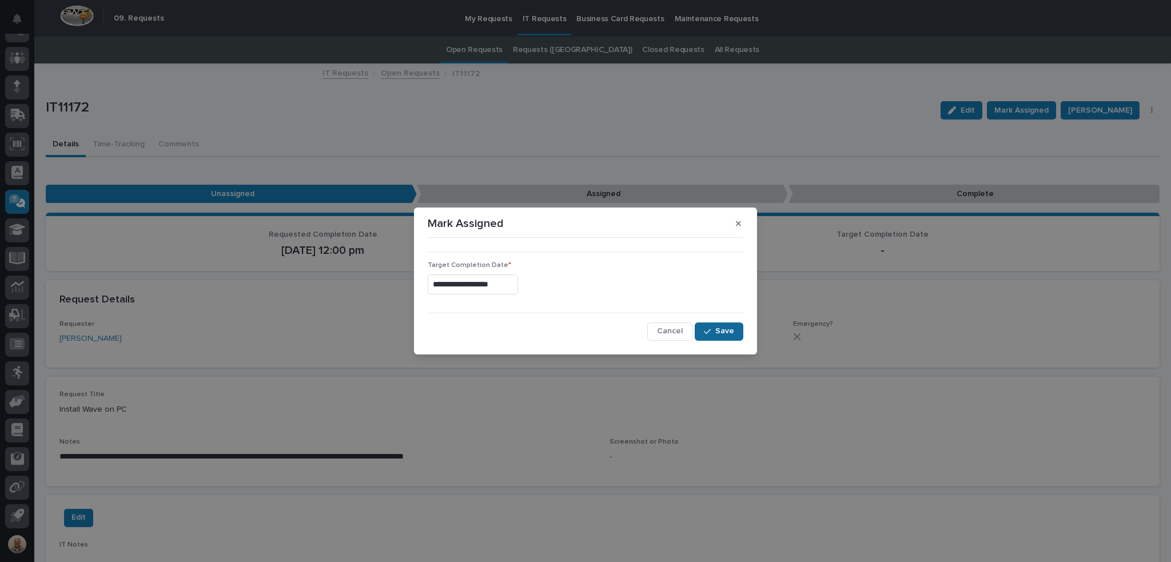
click at [732, 336] on span "Save" at bounding box center [725, 331] width 19 height 10
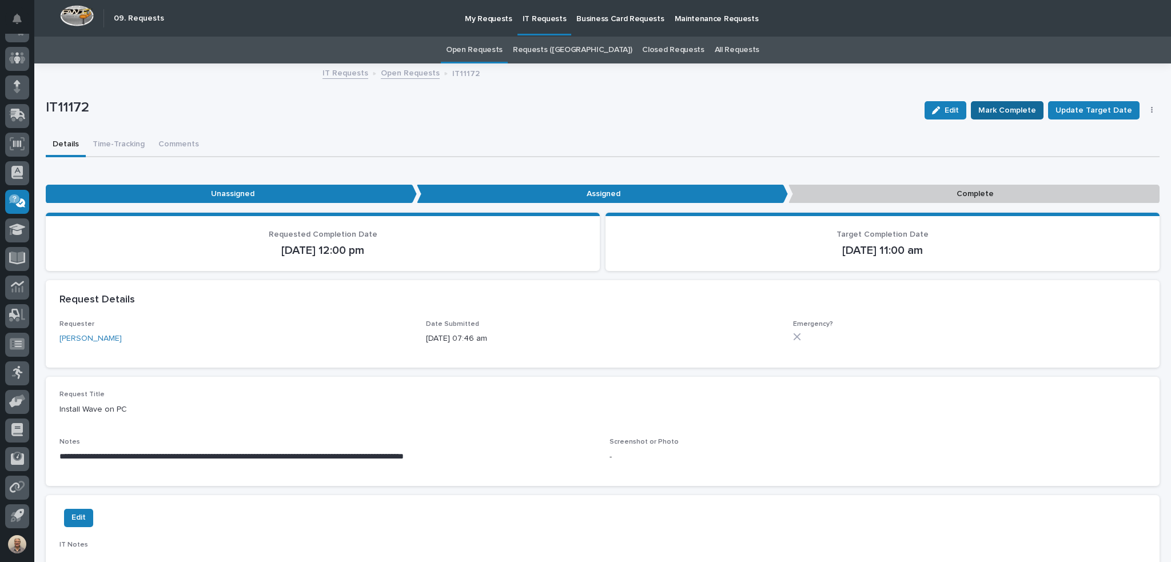
click at [999, 113] on span "Mark Complete" at bounding box center [1008, 111] width 58 height 14
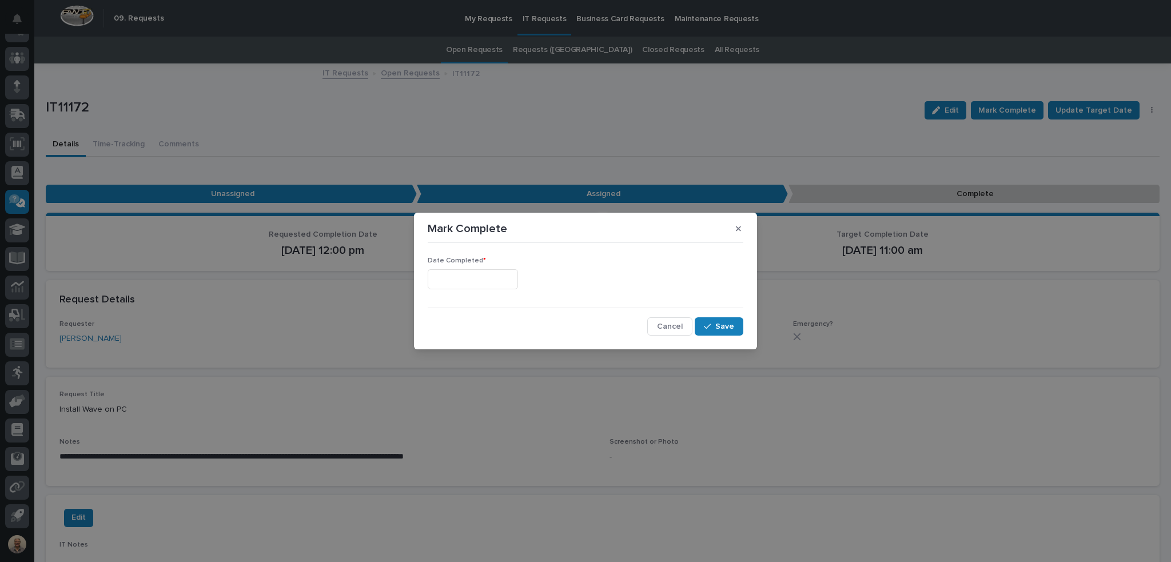
click at [483, 280] on input "text" at bounding box center [473, 279] width 90 height 20
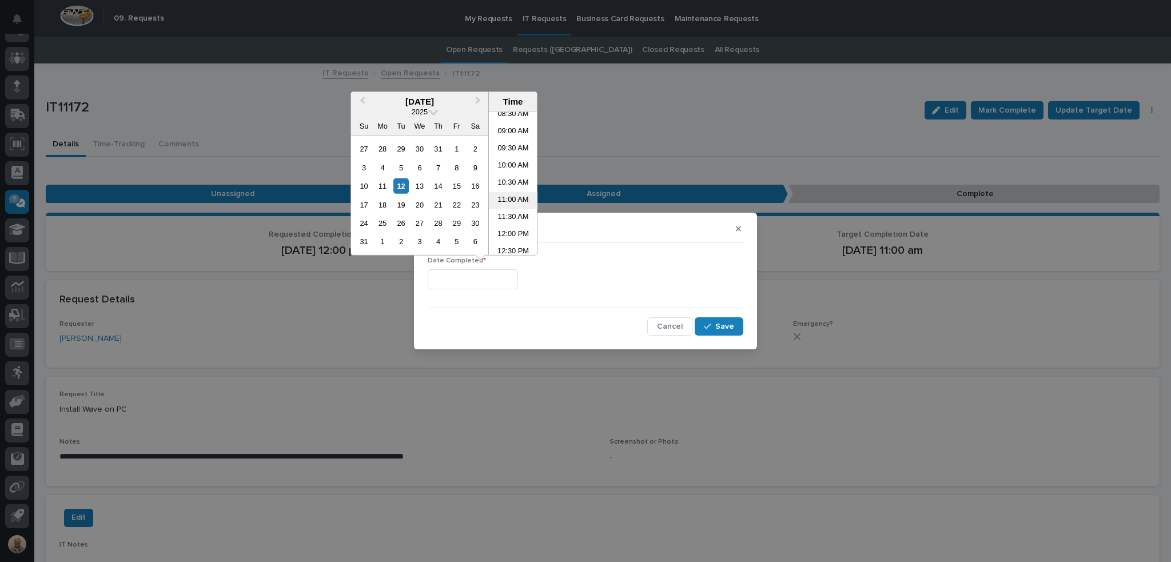
click at [518, 200] on li "11:00 AM" at bounding box center [513, 200] width 49 height 17
type input "**********"
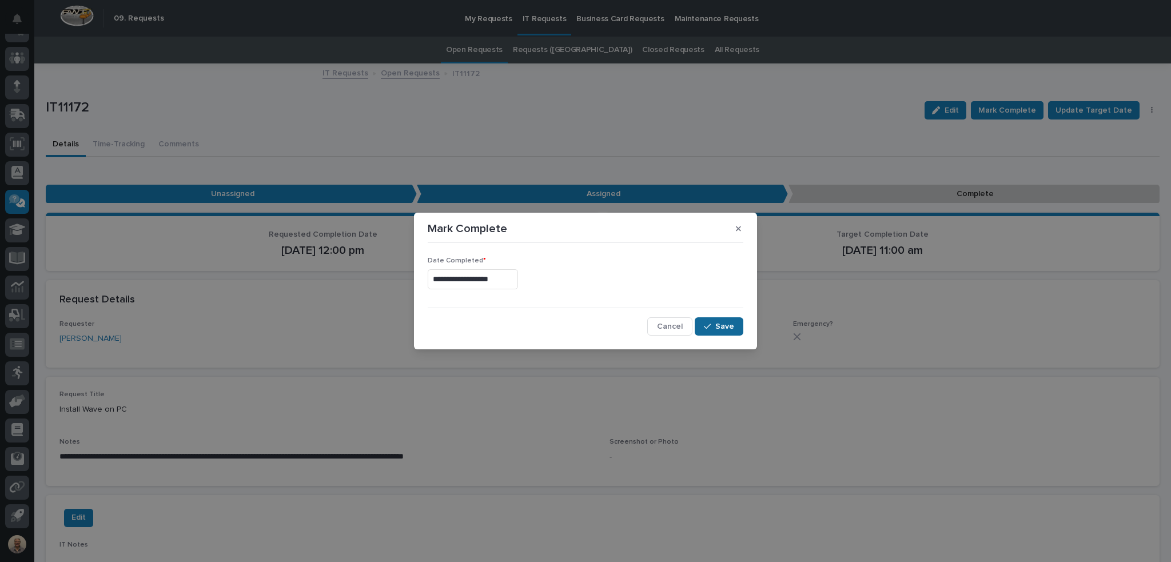
drag, startPoint x: 729, startPoint y: 327, endPoint x: 725, endPoint y: 332, distance: 6.9
click at [729, 327] on span "Save" at bounding box center [725, 326] width 19 height 10
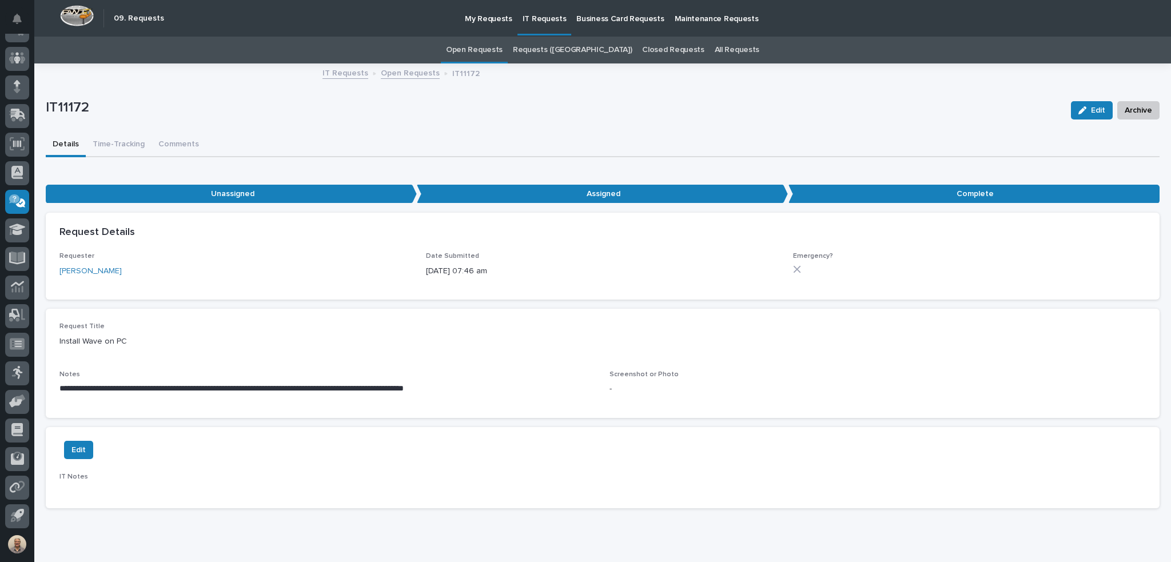
click at [503, 50] on link "Open Requests" at bounding box center [474, 50] width 57 height 27
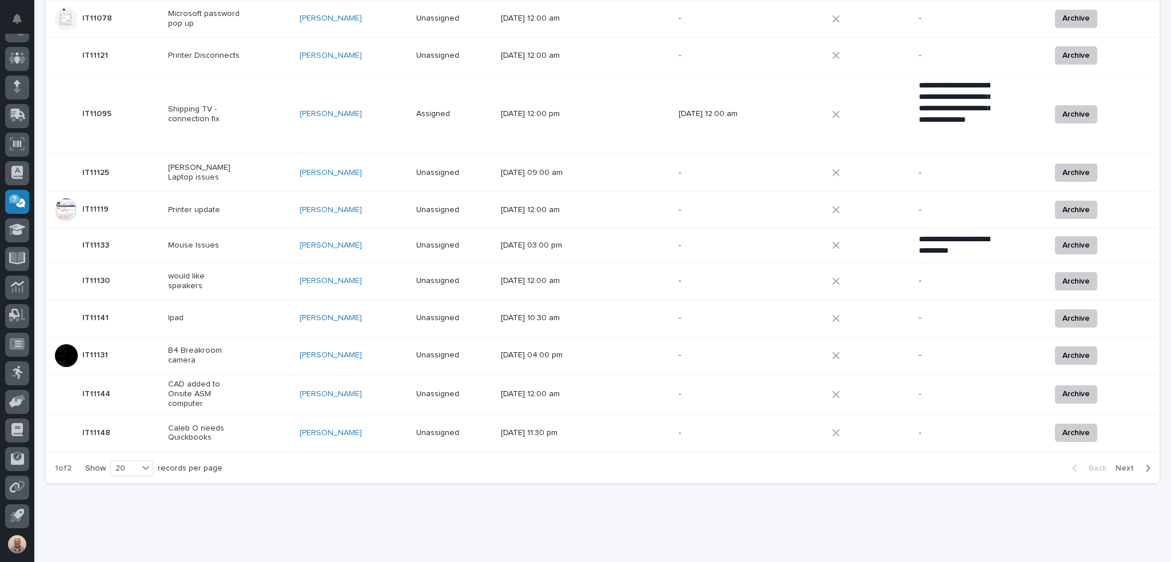
scroll to position [567, 0]
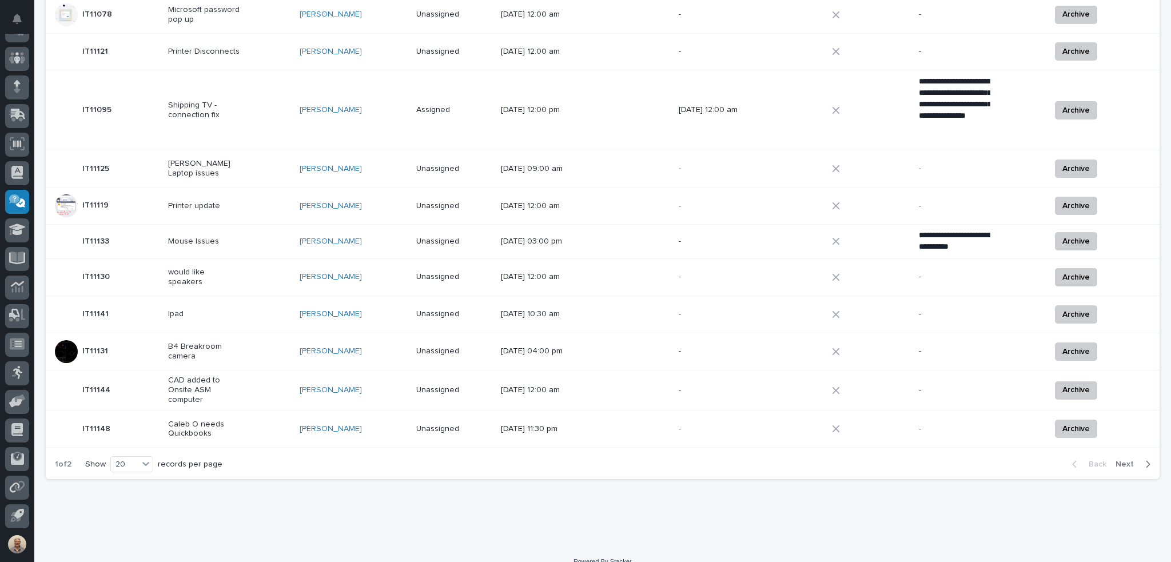
click at [1125, 459] on span "Next" at bounding box center [1128, 464] width 25 height 10
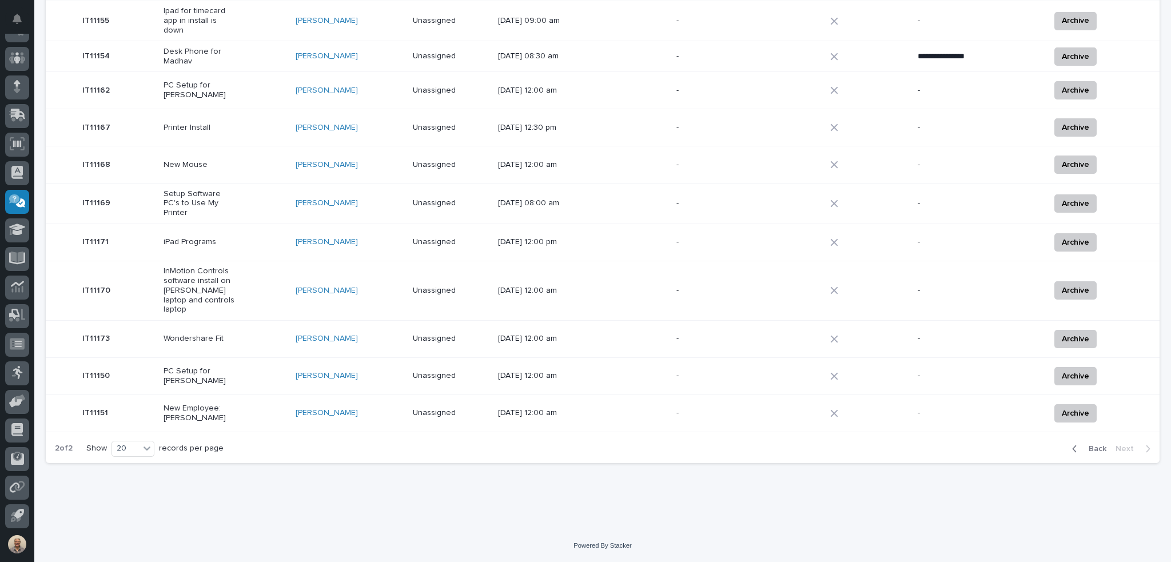
scroll to position [229, 0]
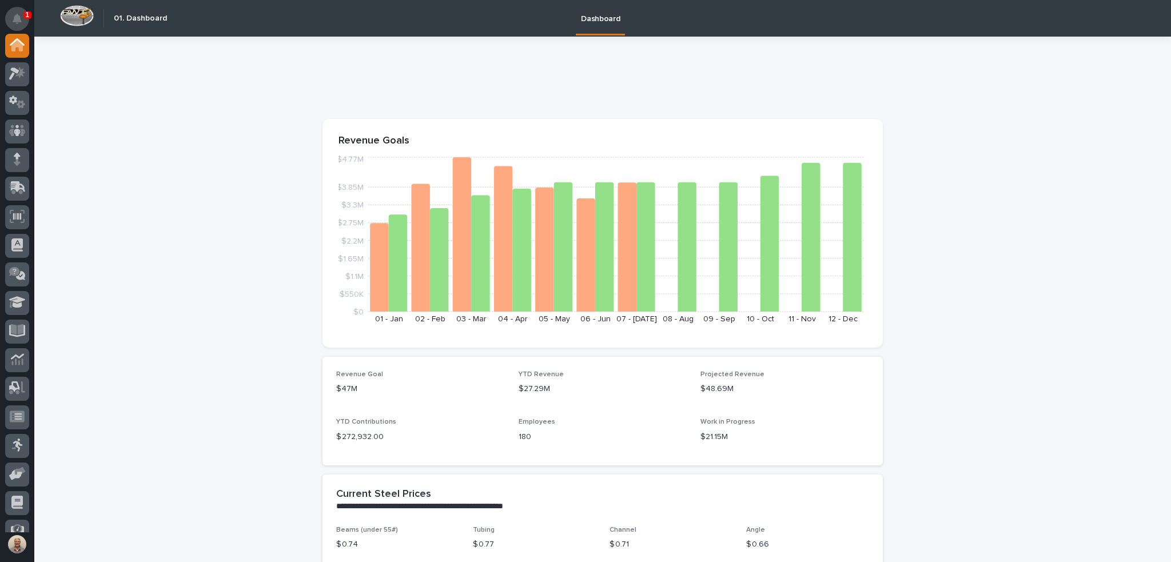
click at [17, 16] on icon "Notifications" at bounding box center [17, 19] width 9 height 10
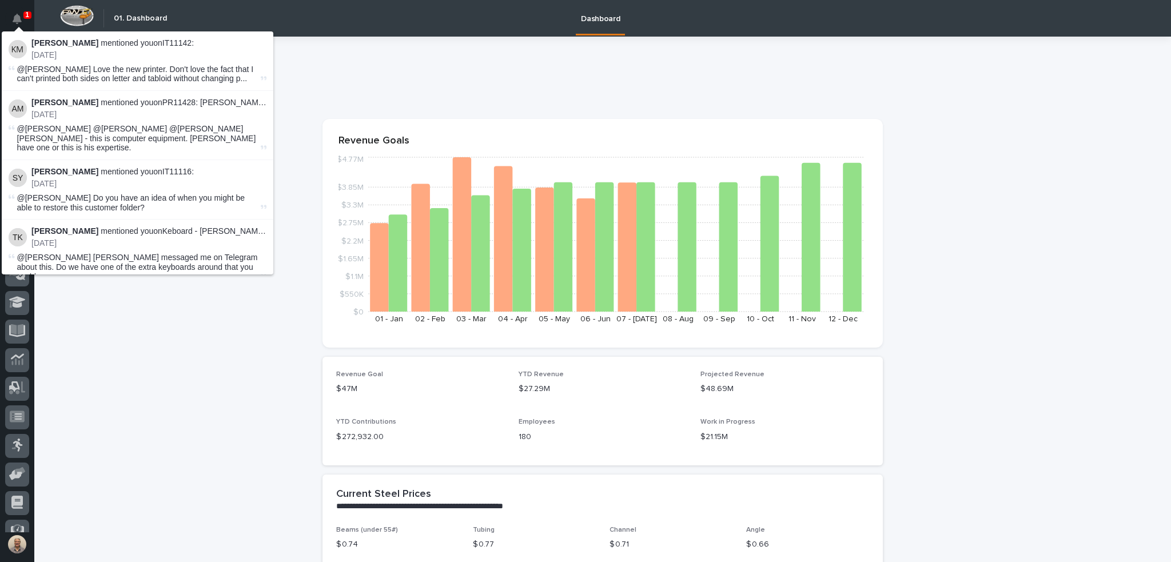
scroll to position [5, 0]
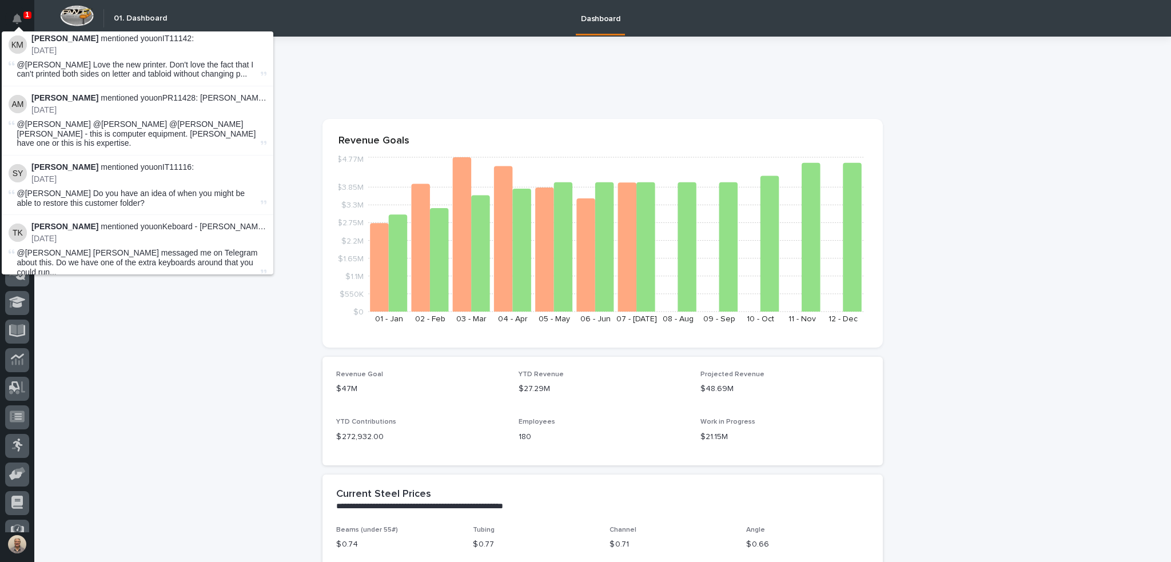
click at [185, 234] on p "3 months ago" at bounding box center [148, 239] width 235 height 10
click at [162, 189] on span "@Phil Schaddelee Do you have an idea of when you might be able to restore this …" at bounding box center [131, 198] width 228 height 19
click at [154, 125] on span "@Nathan Gross @Phil Schaddelee @Trevor Klotz Nate - this is computer equipment.…" at bounding box center [136, 134] width 239 height 29
click at [62, 34] on strong "Kyle Miller" at bounding box center [64, 38] width 67 height 9
click at [113, 109] on p "21 days ago" at bounding box center [148, 110] width 235 height 10
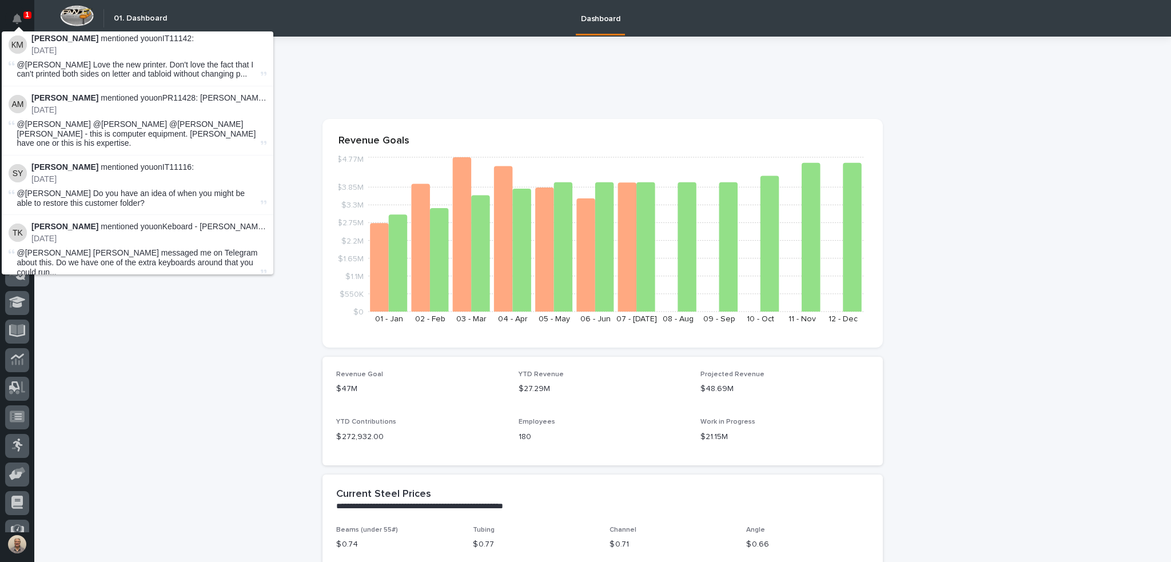
click at [103, 162] on div "Spenser Yoder mentioned you on IT11116 : 2 months ago" at bounding box center [148, 173] width 235 height 22
click at [71, 174] on p "2 months ago" at bounding box center [148, 179] width 235 height 10
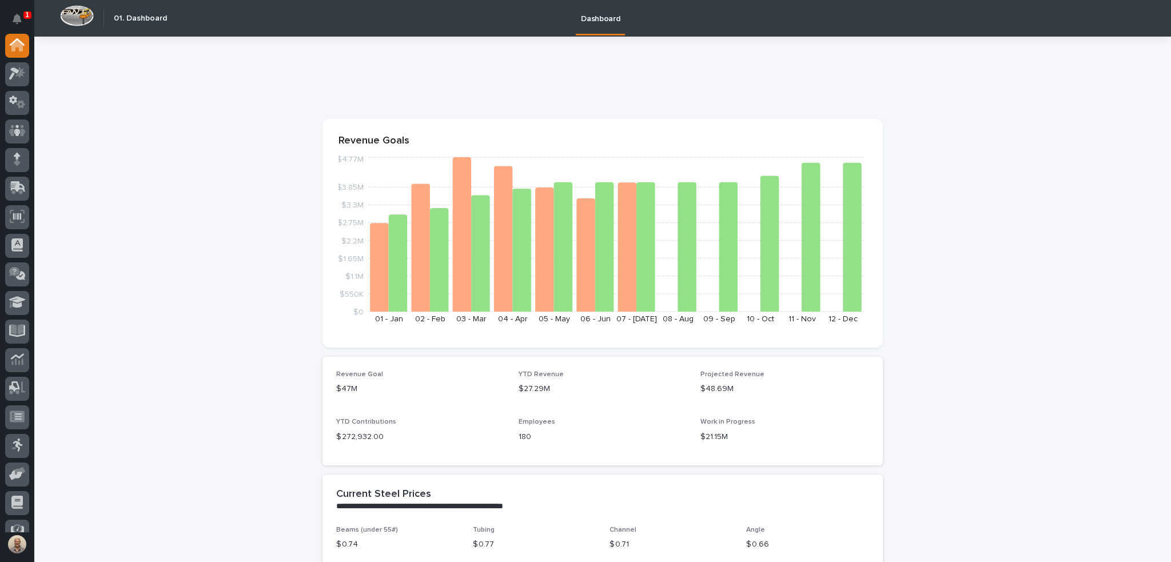
click at [29, 19] on div "1 My Settings Log Out" at bounding box center [17, 281] width 34 height 562
click at [22, 20] on button "Notifications" at bounding box center [17, 19] width 24 height 24
click at [22, 19] on button "Notifications" at bounding box center [17, 19] width 24 height 24
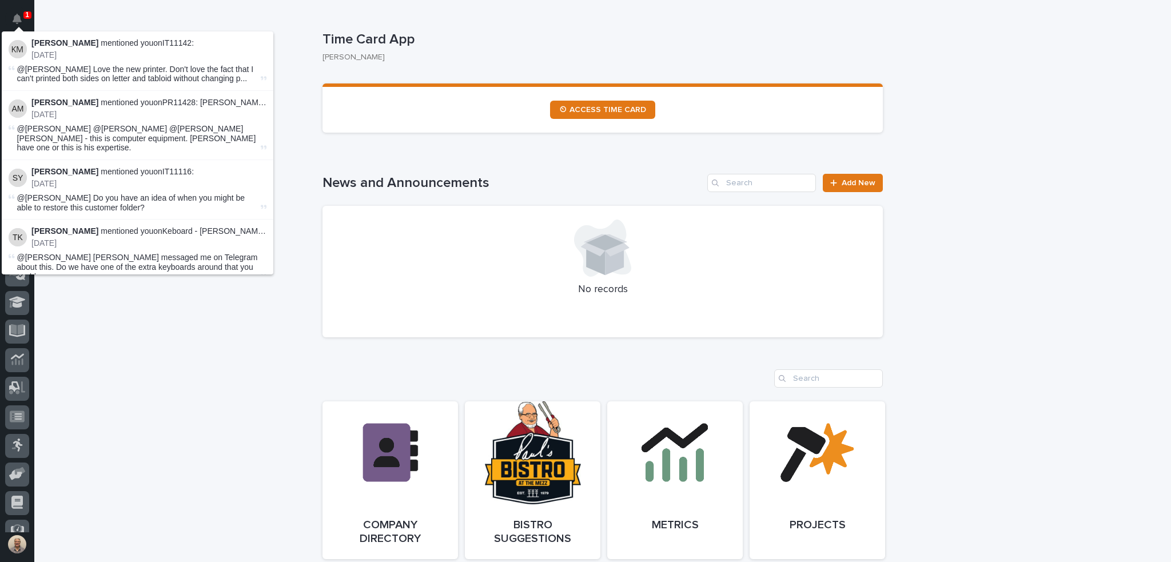
scroll to position [744, 0]
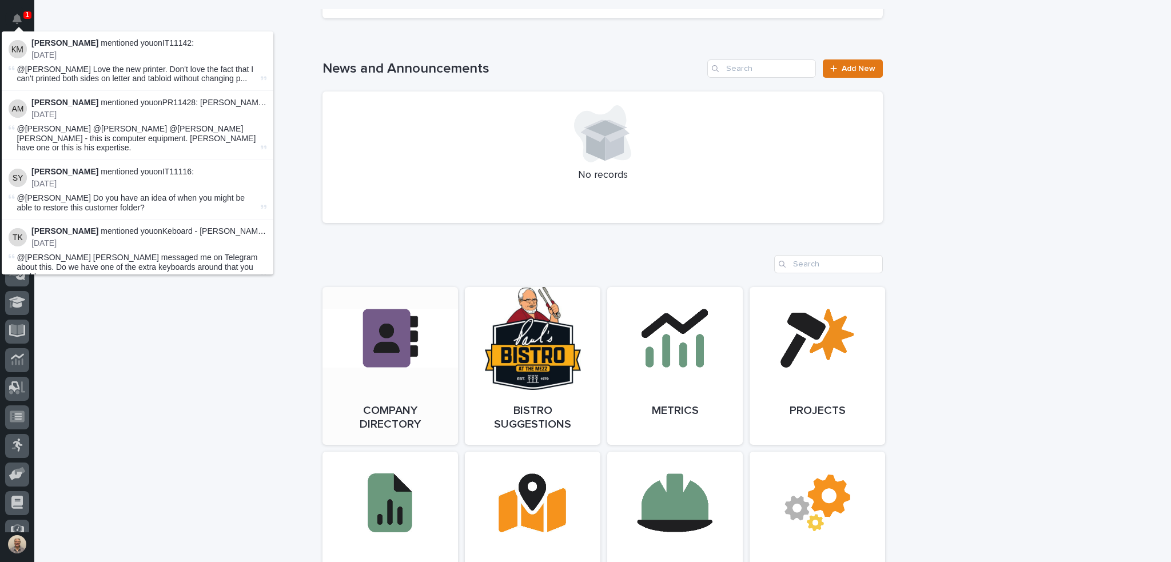
click at [389, 323] on link "Open Link" at bounding box center [391, 366] width 136 height 158
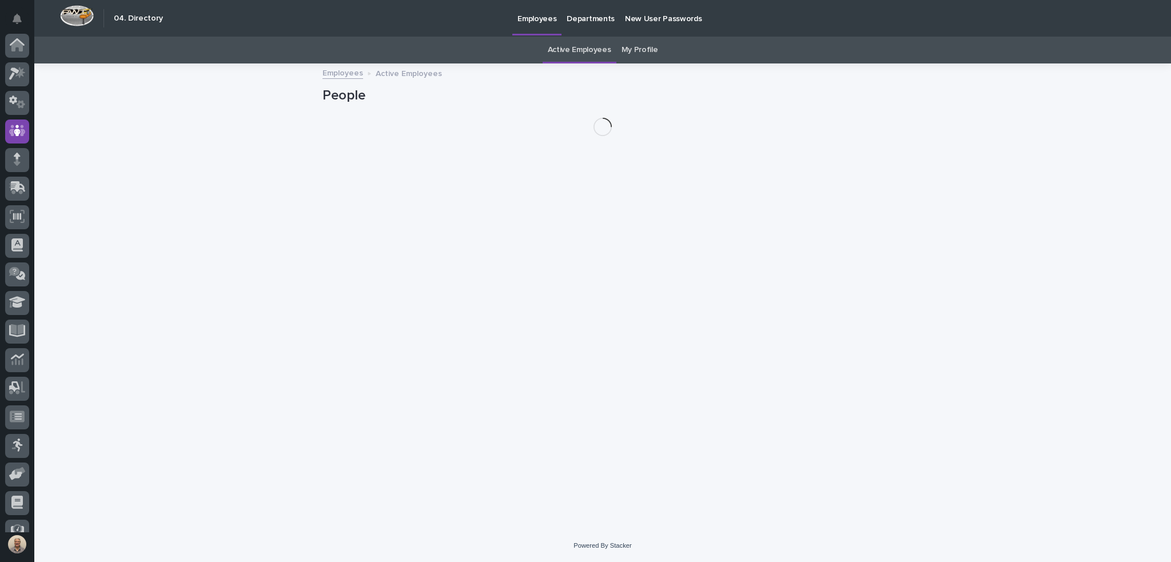
scroll to position [73, 0]
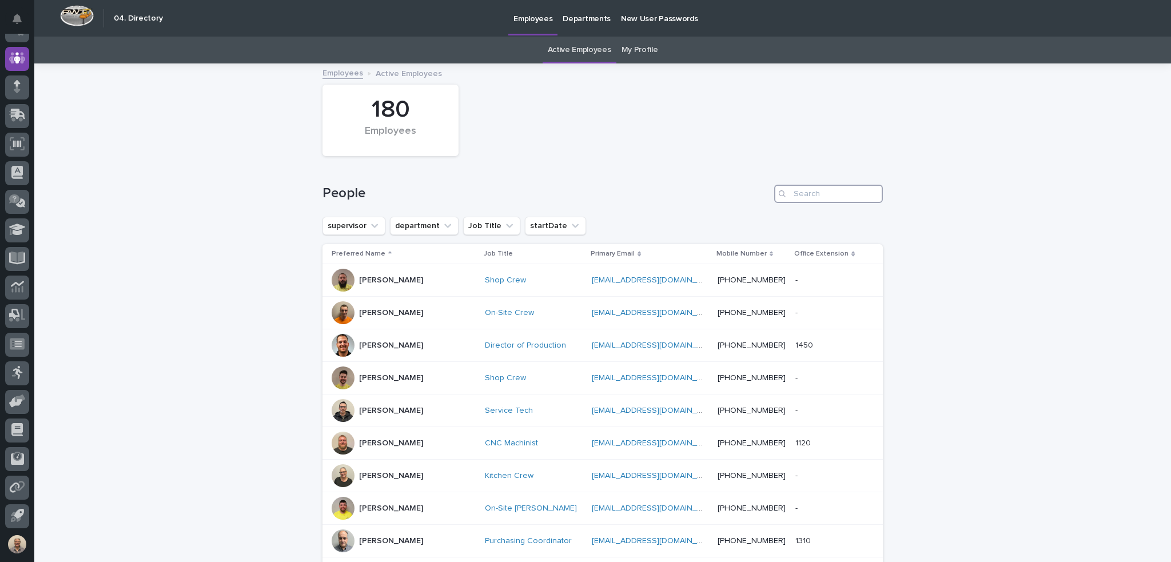
click at [813, 192] on input "Search" at bounding box center [828, 194] width 109 height 18
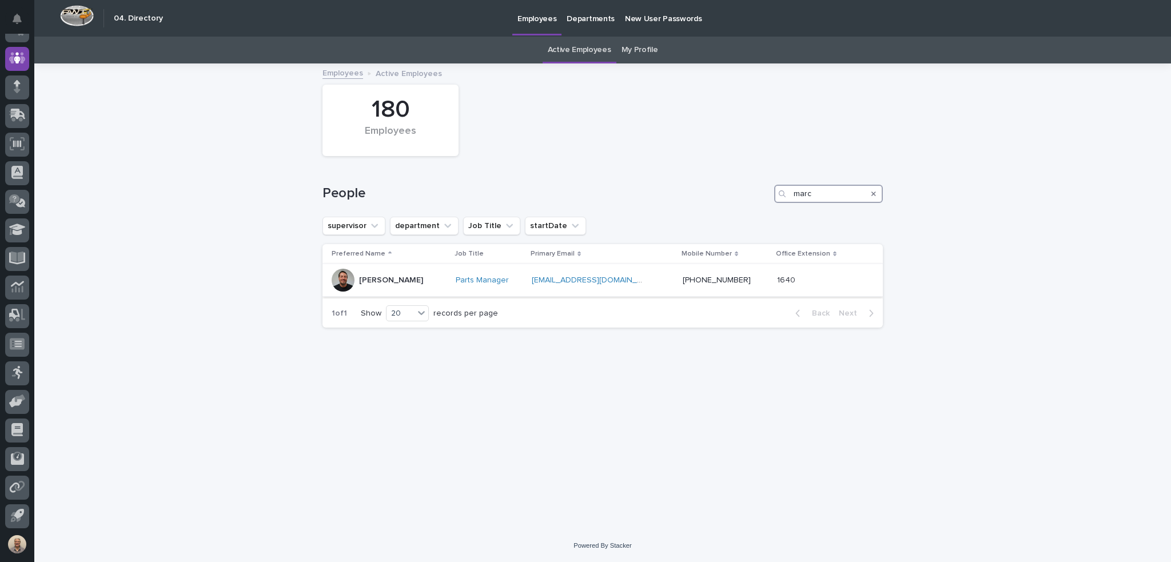
type input "marc"
click at [382, 279] on p "Marc Rader" at bounding box center [391, 281] width 64 height 10
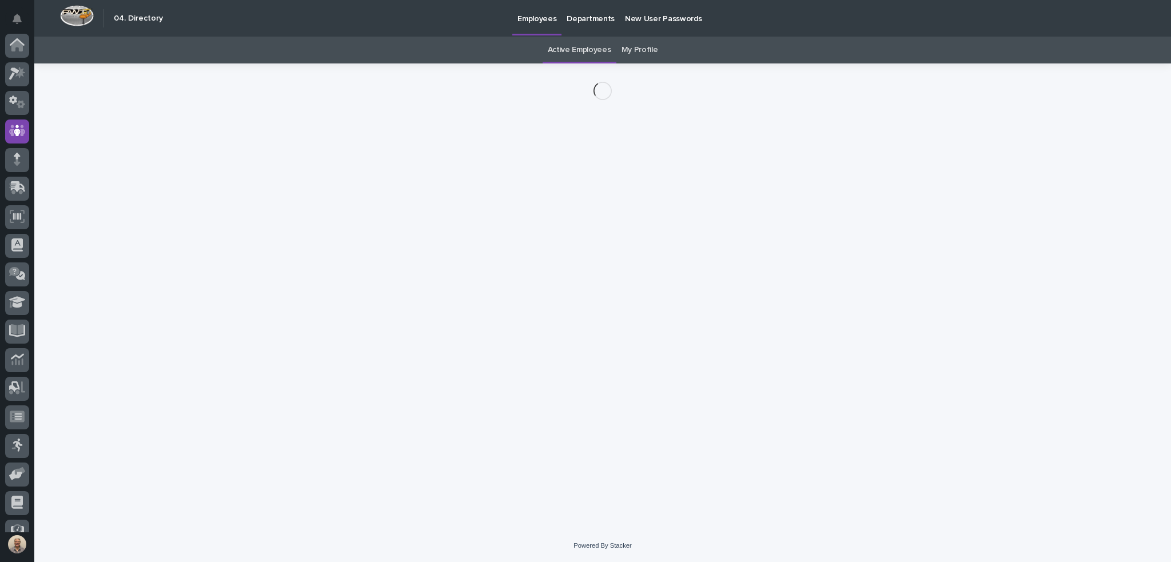
scroll to position [73, 0]
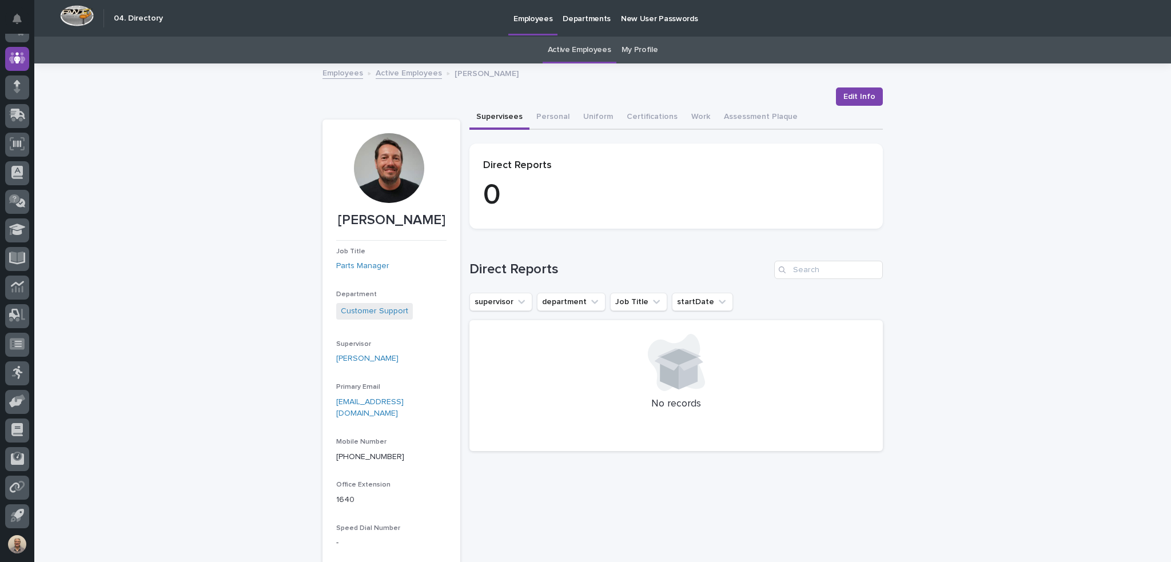
click at [573, 50] on link "Active Employees" at bounding box center [579, 50] width 63 height 27
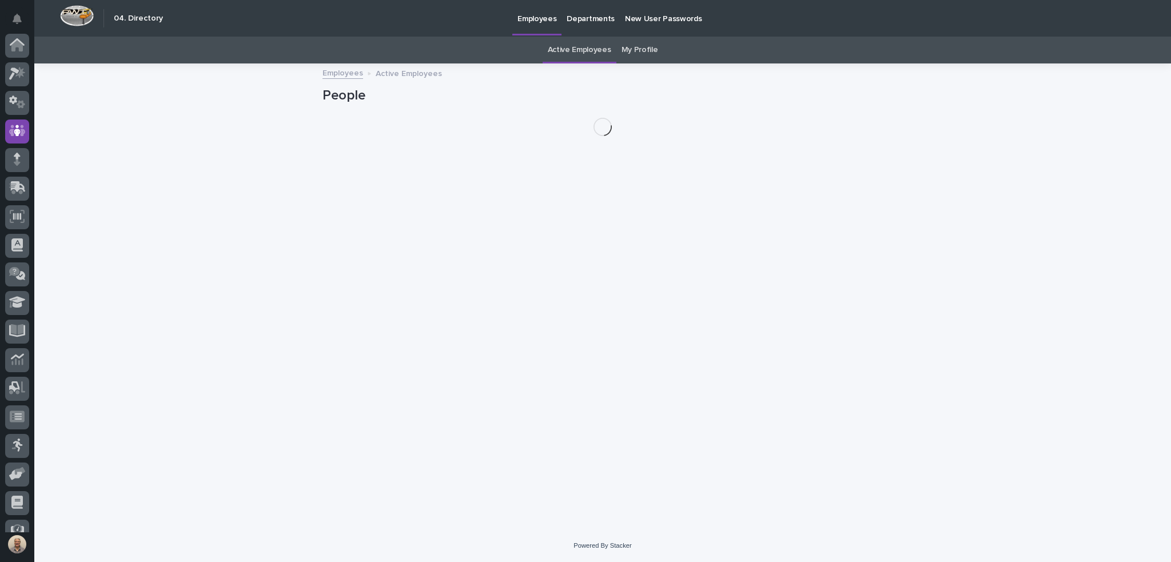
scroll to position [73, 0]
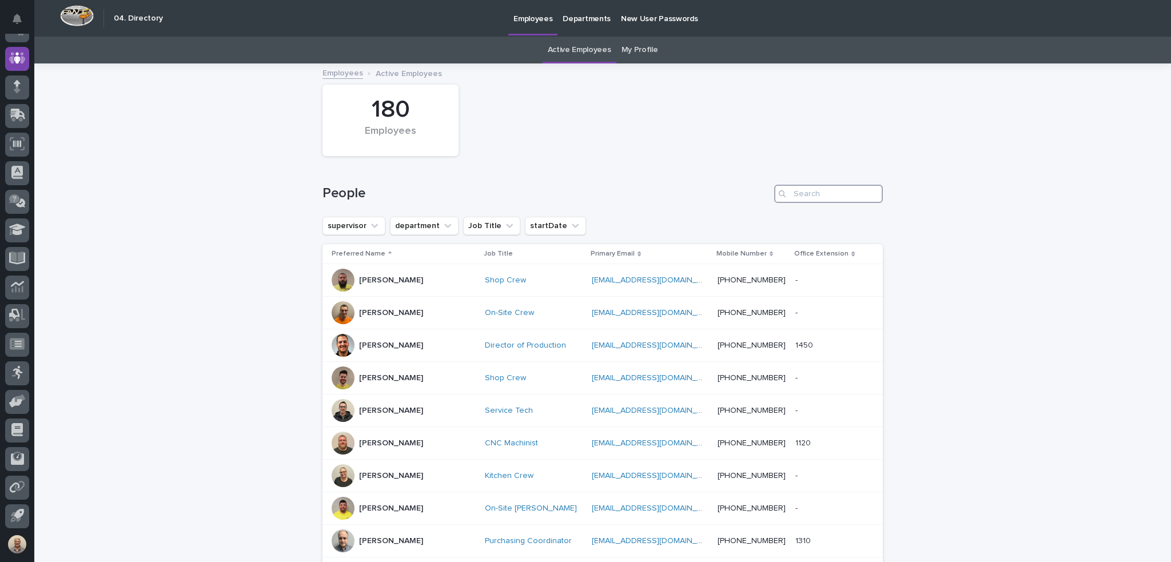
click at [818, 197] on input "Search" at bounding box center [828, 194] width 109 height 18
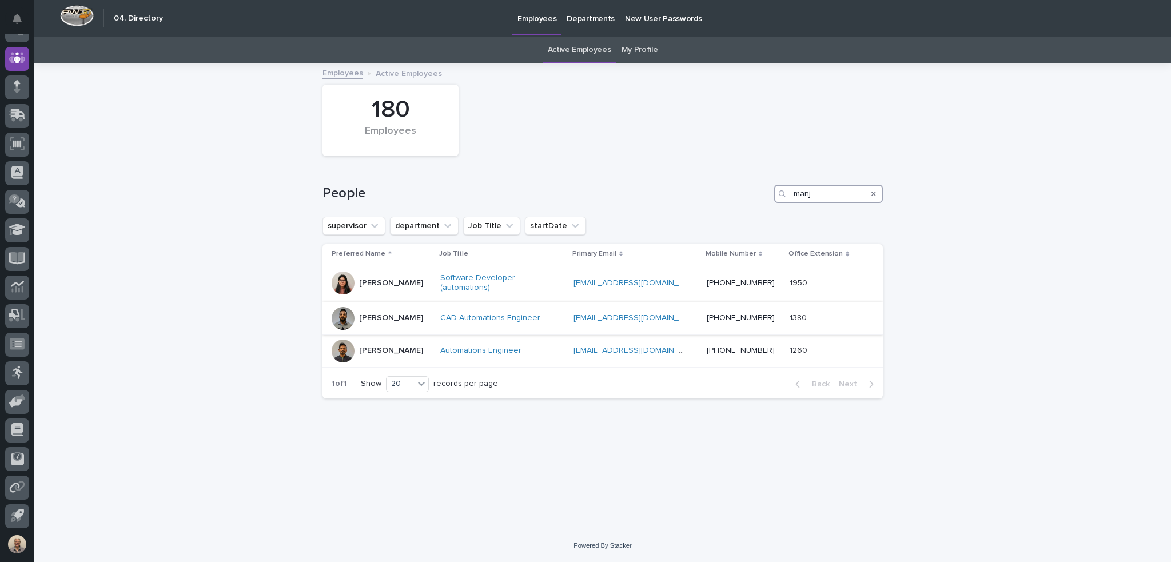
type input "manj"
click at [409, 316] on p "[PERSON_NAME]" at bounding box center [391, 318] width 64 height 10
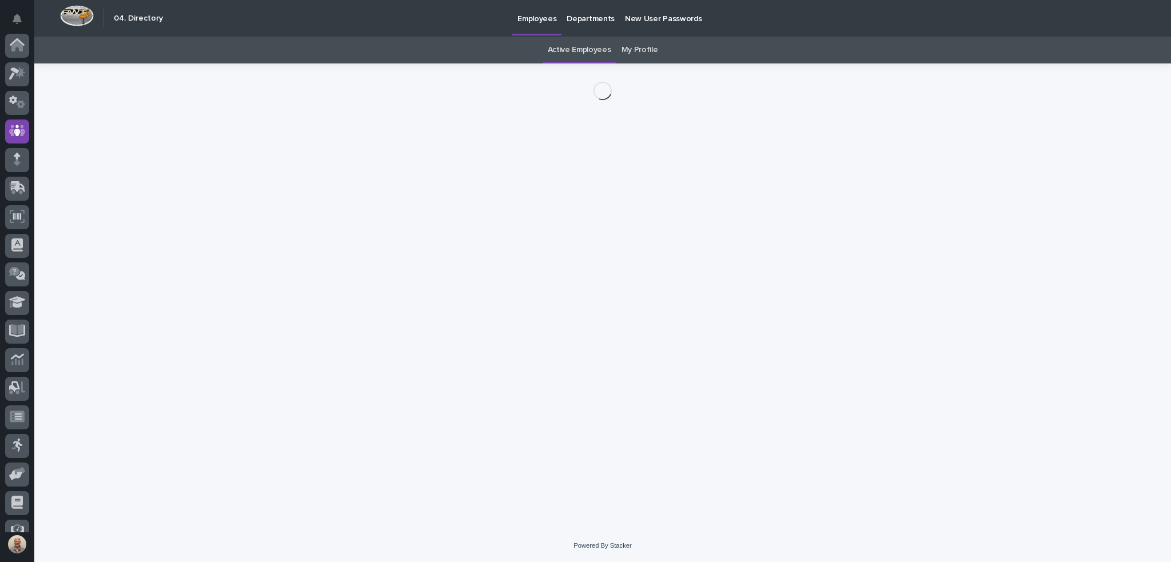
scroll to position [73, 0]
